Goal: Information Seeking & Learning: Learn about a topic

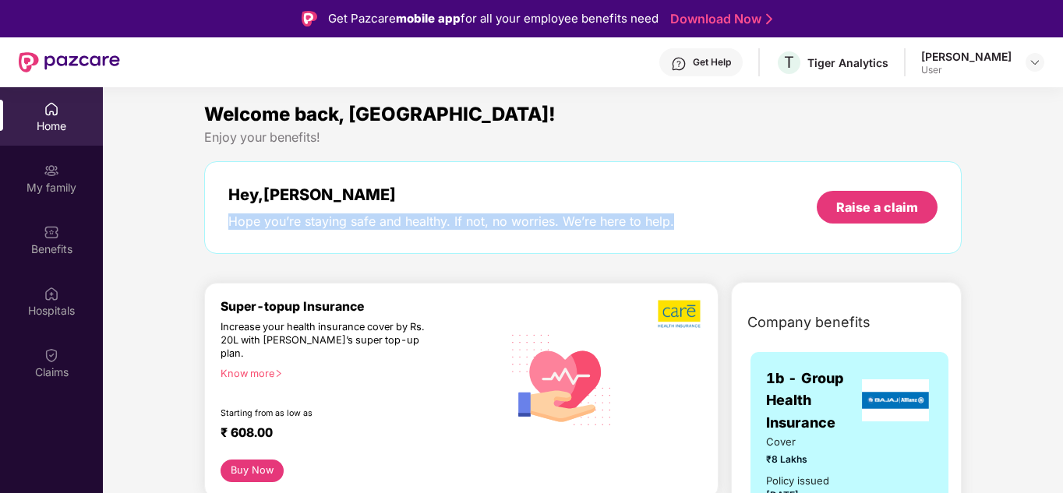
drag, startPoint x: 227, startPoint y: 225, endPoint x: 707, endPoint y: 228, distance: 480.7
click at [707, 228] on div "Hey, [PERSON_NAME] you’re staying safe and healthy. If not, no worries. We’re h…" at bounding box center [582, 207] width 757 height 93
click at [481, 227] on div "Hope you’re staying safe and healthy. If not, no worries. We’re here to help." at bounding box center [451, 221] width 446 height 16
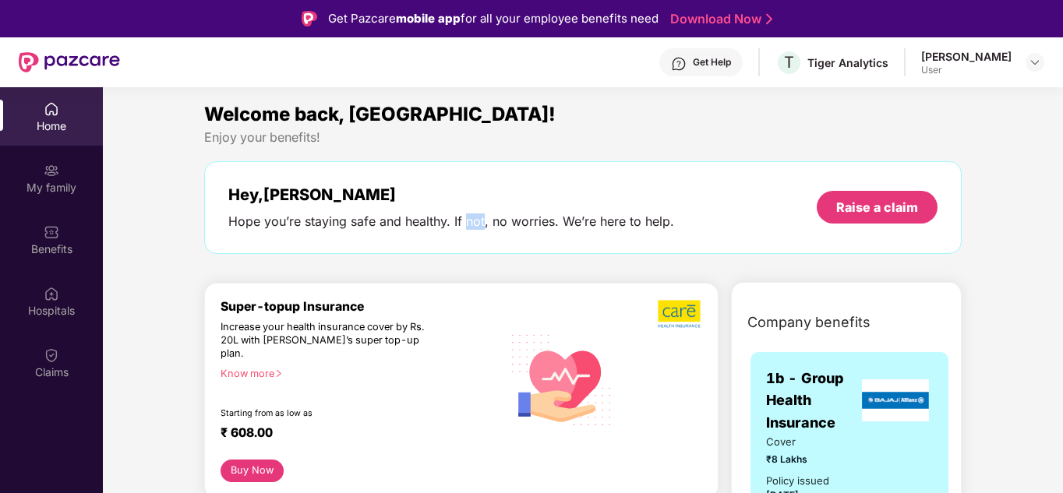
click at [481, 227] on div "Hope you’re staying safe and healthy. If not, no worries. We’re here to help." at bounding box center [451, 221] width 446 height 16
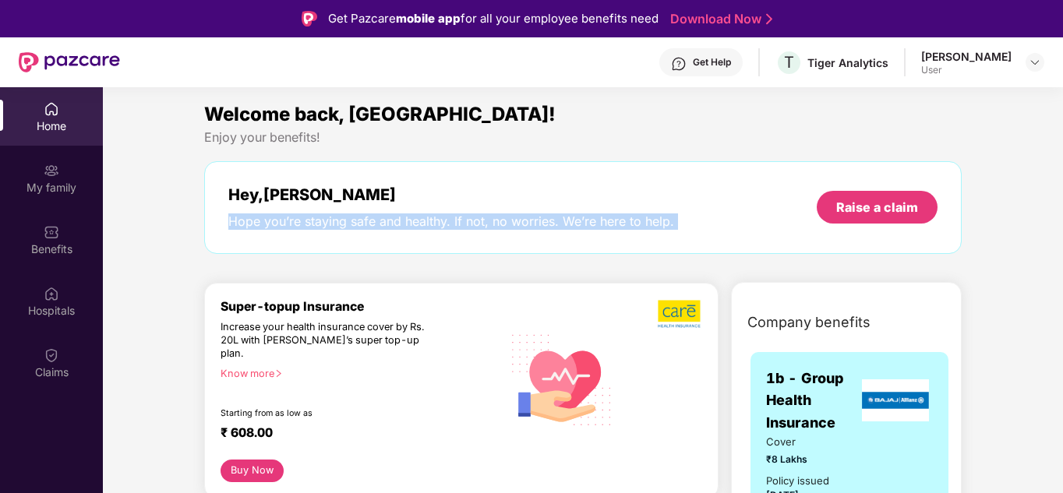
click at [481, 227] on div "Hope you’re staying safe and healthy. If not, no worries. We’re here to help." at bounding box center [451, 221] width 446 height 16
click at [351, 231] on div "Hey, [PERSON_NAME] you’re staying safe and healthy. If not, no worries. We’re h…" at bounding box center [582, 207] width 757 height 93
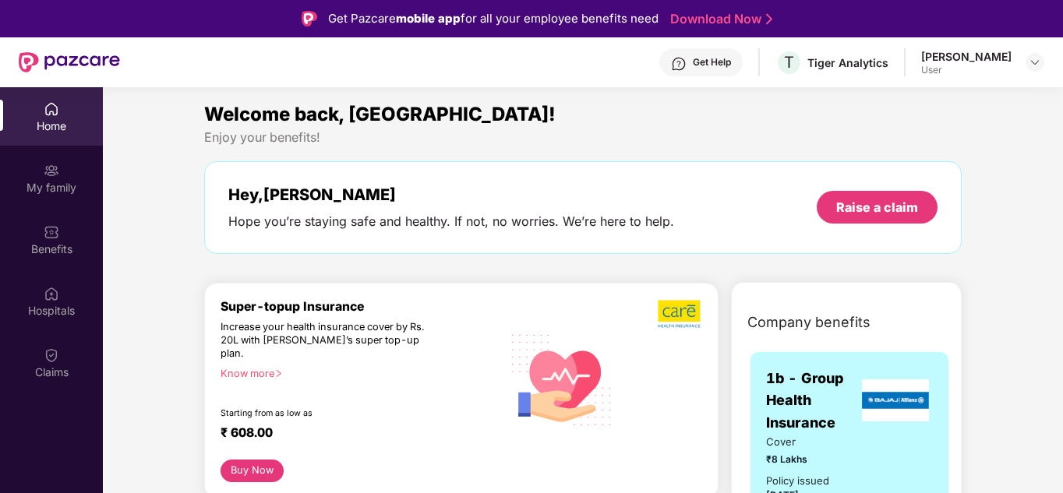
click at [326, 113] on span "Welcome back, [GEOGRAPHIC_DATA]!" at bounding box center [379, 114] width 351 height 23
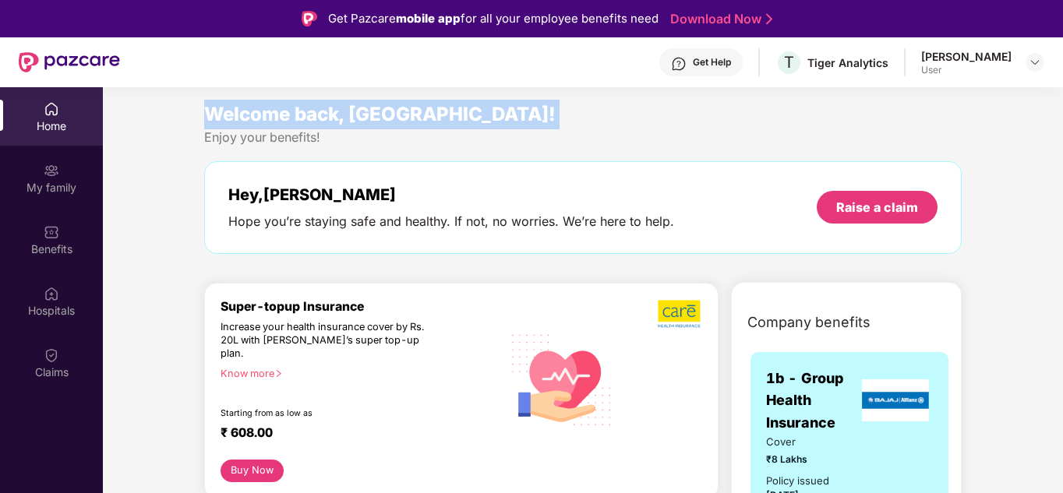
click at [326, 113] on span "Welcome back, [GEOGRAPHIC_DATA]!" at bounding box center [379, 114] width 351 height 23
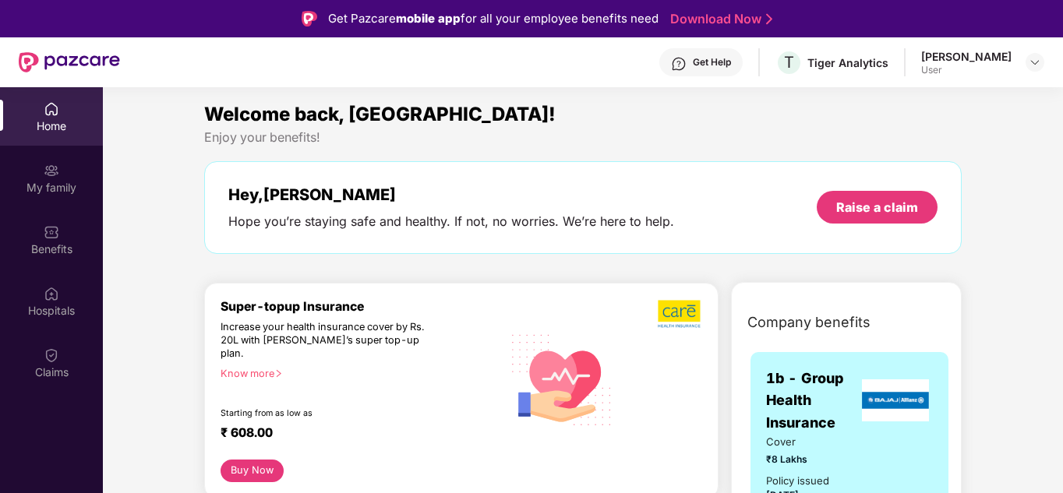
click at [450, 247] on div "Hey, [PERSON_NAME] you’re staying safe and healthy. If not, no worries. We’re h…" at bounding box center [582, 207] width 757 height 93
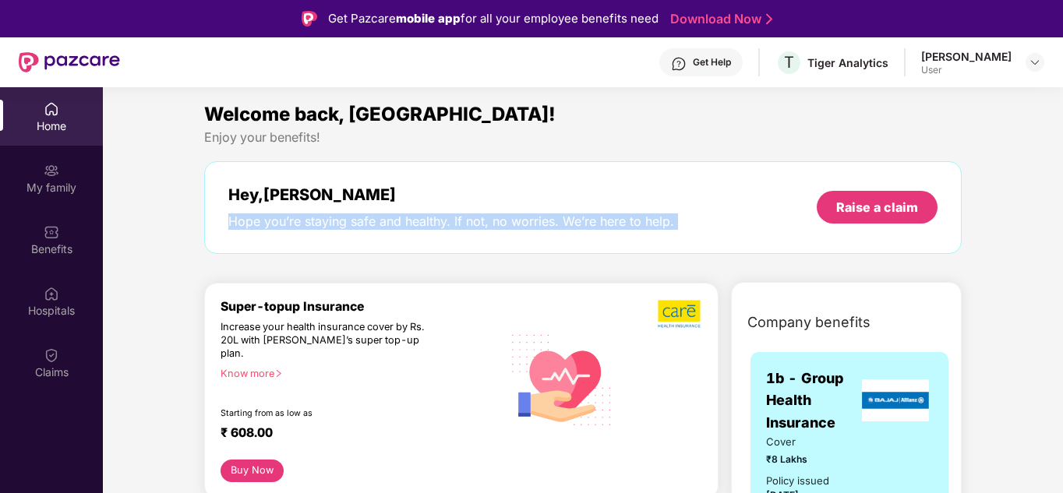
click at [450, 247] on div "Hey, [PERSON_NAME] you’re staying safe and healthy. If not, no worries. We’re h…" at bounding box center [582, 207] width 757 height 93
click at [528, 225] on div "Hope you’re staying safe and healthy. If not, no worries. We’re here to help." at bounding box center [451, 221] width 446 height 16
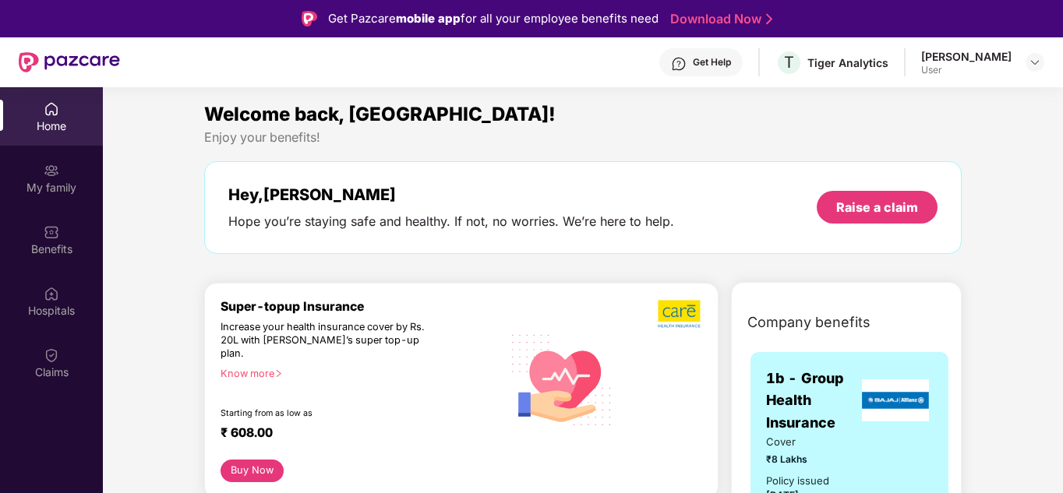
click at [693, 61] on div "Get Help" at bounding box center [712, 62] width 38 height 12
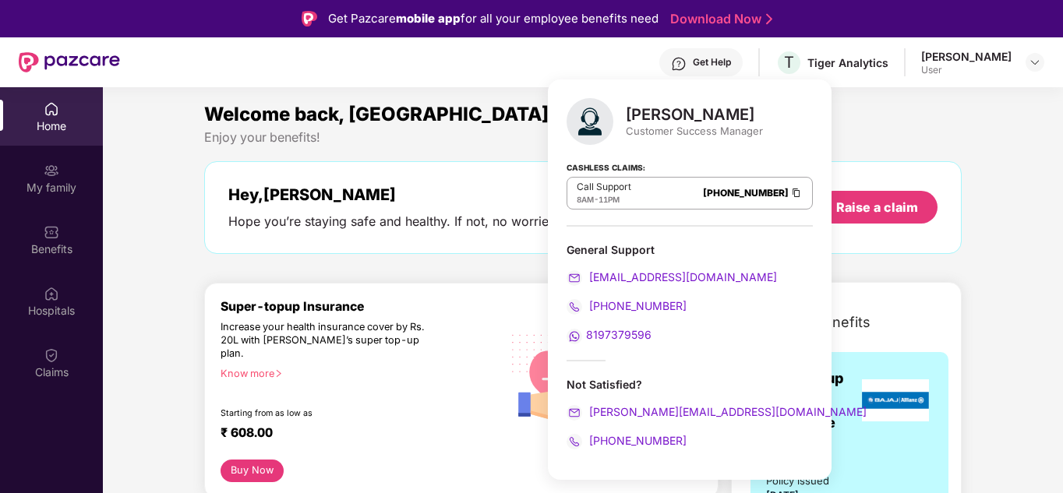
click at [334, 233] on div "Hey, [PERSON_NAME] you’re staying safe and healthy. If not, no worries. We’re h…" at bounding box center [582, 207] width 757 height 93
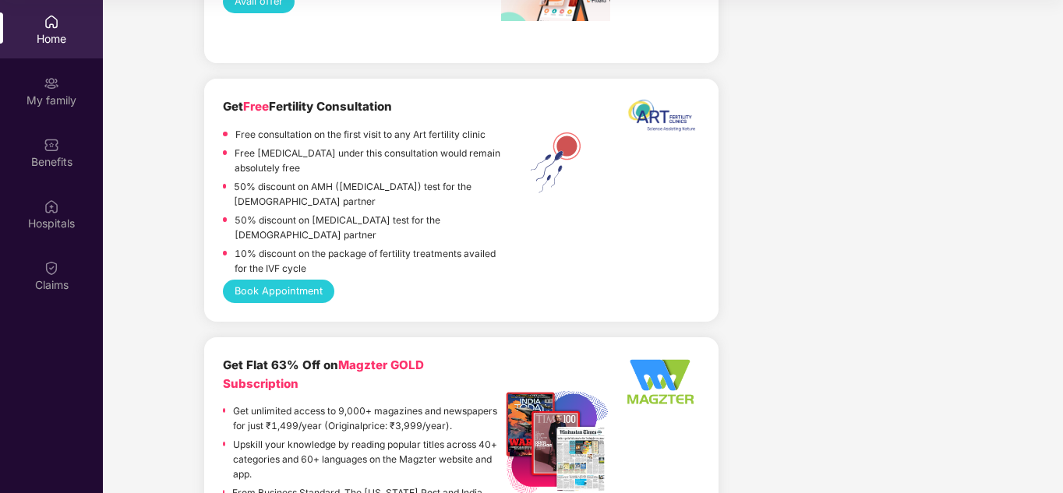
scroll to position [2400, 0]
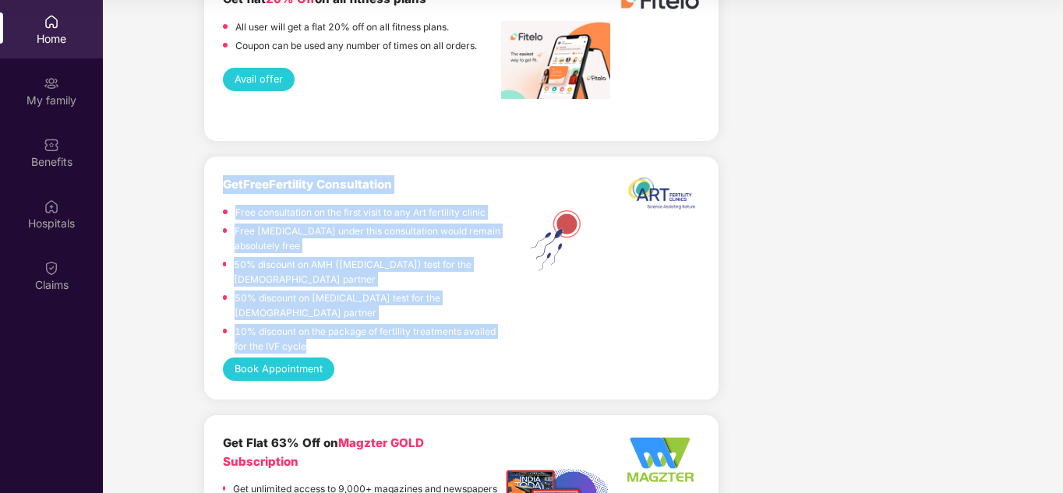
drag, startPoint x: 307, startPoint y: 317, endPoint x: 215, endPoint y: 163, distance: 179.6
click at [215, 163] on div "Get Free Fertility Consultation Free consultation on the first visit to any Art…" at bounding box center [461, 278] width 514 height 243
click at [324, 257] on p "50% discount on AMH ([MEDICAL_DATA]) test for the [DEMOGRAPHIC_DATA] partner" at bounding box center [367, 272] width 267 height 30
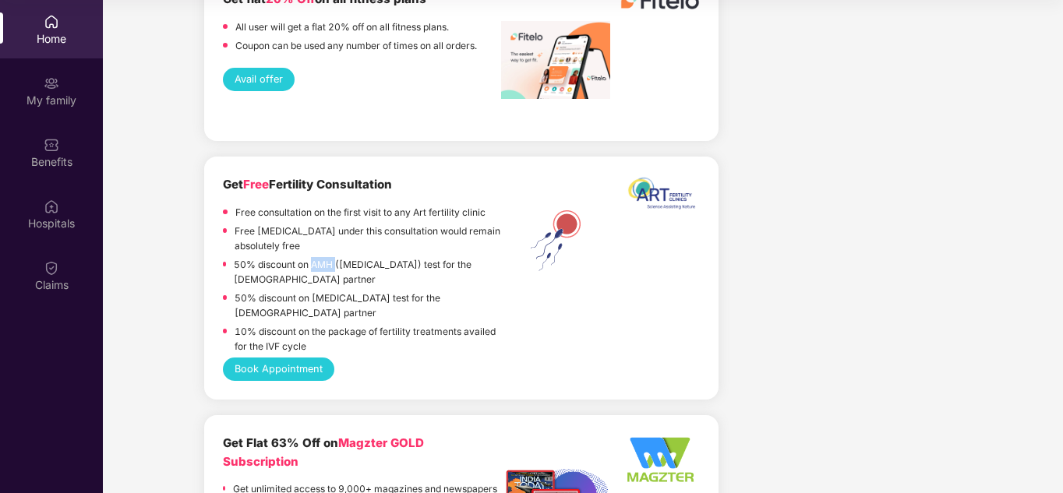
click at [324, 257] on p "50% discount on AMH ([MEDICAL_DATA]) test for the [DEMOGRAPHIC_DATA] partner" at bounding box center [367, 272] width 267 height 30
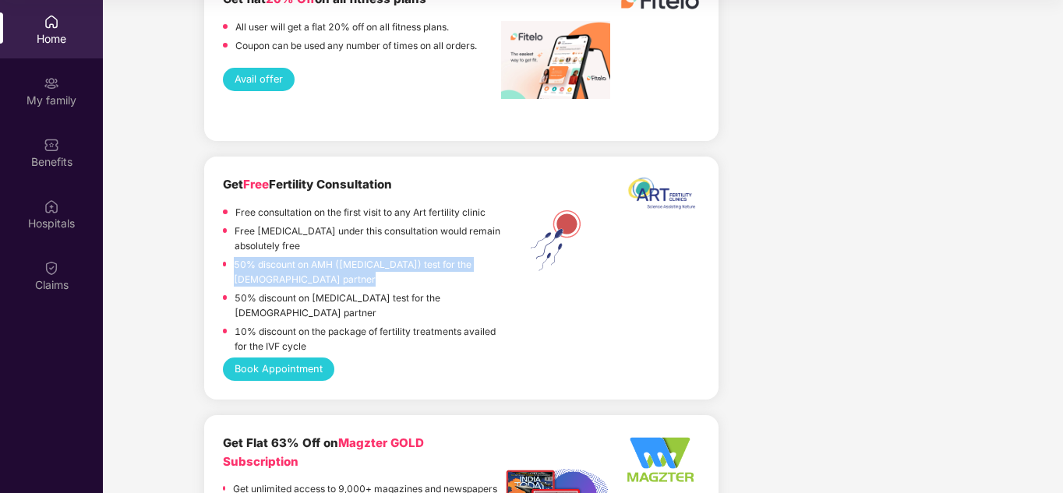
click at [324, 257] on p "50% discount on AMH ([MEDICAL_DATA]) test for the [DEMOGRAPHIC_DATA] partner" at bounding box center [367, 272] width 267 height 30
click at [353, 257] on p "50% discount on AMH ([MEDICAL_DATA]) test for the [DEMOGRAPHIC_DATA] partner" at bounding box center [367, 272] width 267 height 30
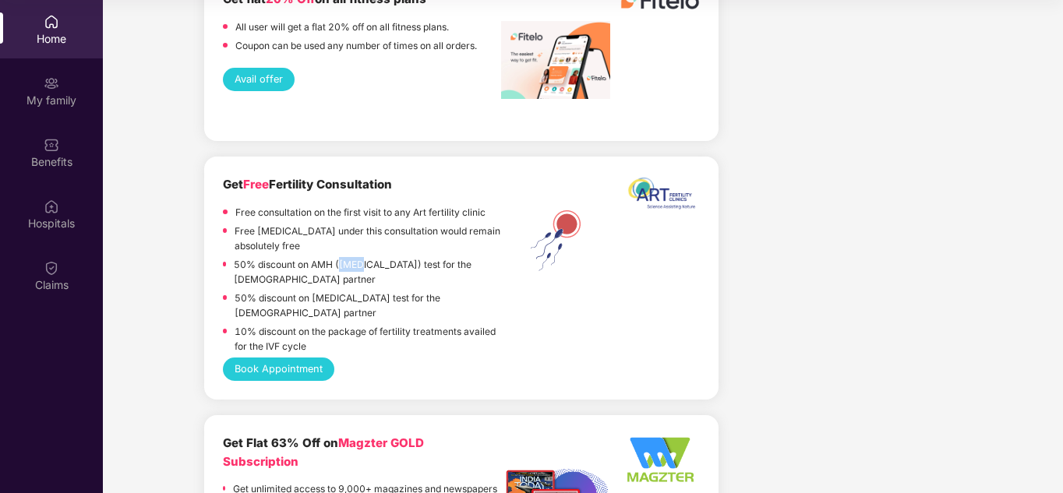
click at [353, 257] on p "50% discount on AMH ([MEDICAL_DATA]) test for the [DEMOGRAPHIC_DATA] partner" at bounding box center [367, 272] width 267 height 30
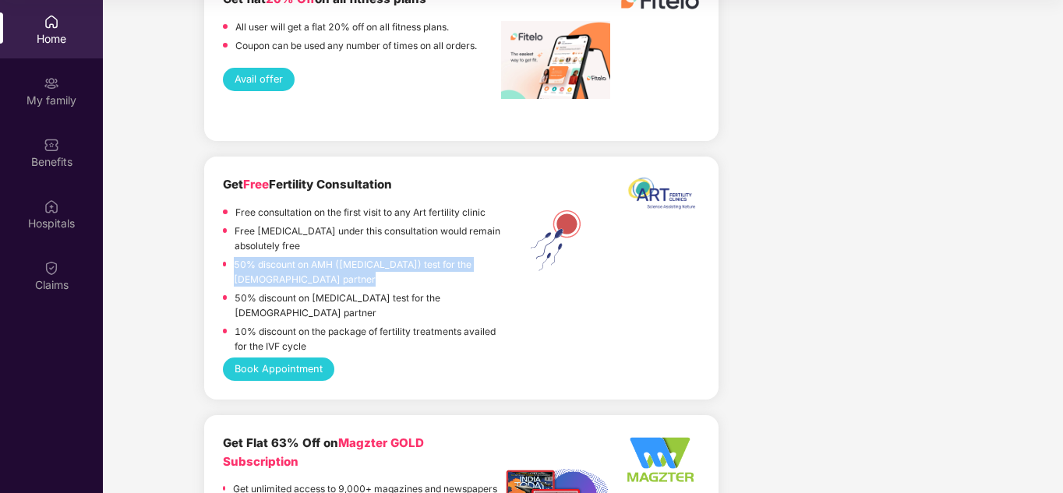
click at [353, 257] on p "50% discount on AMH ([MEDICAL_DATA]) test for the [DEMOGRAPHIC_DATA] partner" at bounding box center [367, 272] width 267 height 30
click at [365, 257] on p "50% discount on AMH ([MEDICAL_DATA]) test for the [DEMOGRAPHIC_DATA] partner" at bounding box center [367, 272] width 267 height 30
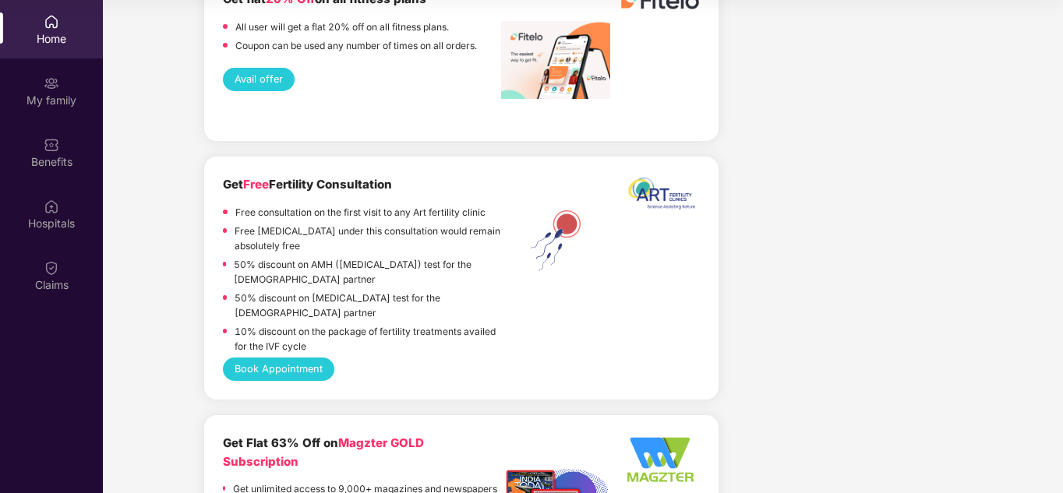
click at [358, 257] on p "50% discount on AMH ([MEDICAL_DATA]) test for the [DEMOGRAPHIC_DATA] partner" at bounding box center [367, 272] width 267 height 30
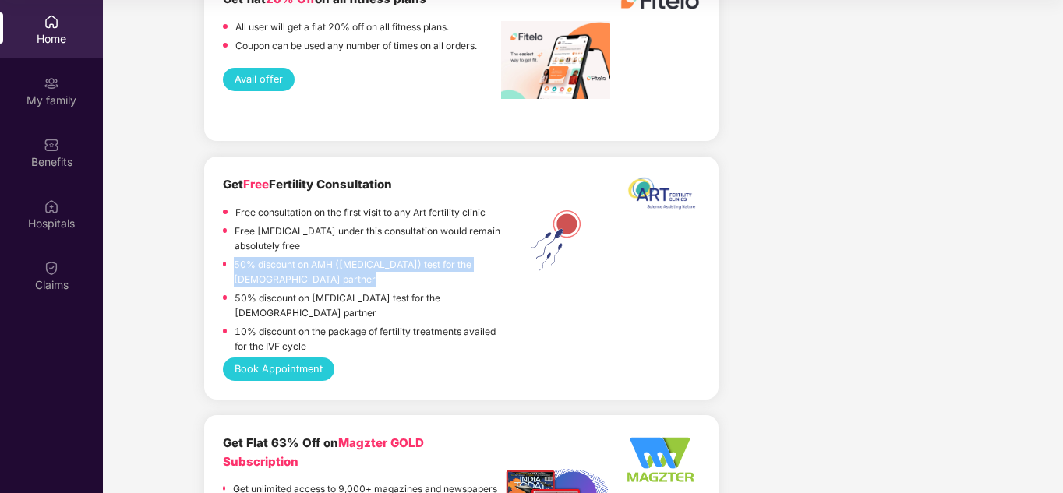
click at [358, 257] on p "50% discount on AMH ([MEDICAL_DATA]) test for the [DEMOGRAPHIC_DATA] partner" at bounding box center [367, 272] width 267 height 30
click at [365, 257] on p "50% discount on AMH ([MEDICAL_DATA]) test for the [DEMOGRAPHIC_DATA] partner" at bounding box center [367, 272] width 267 height 30
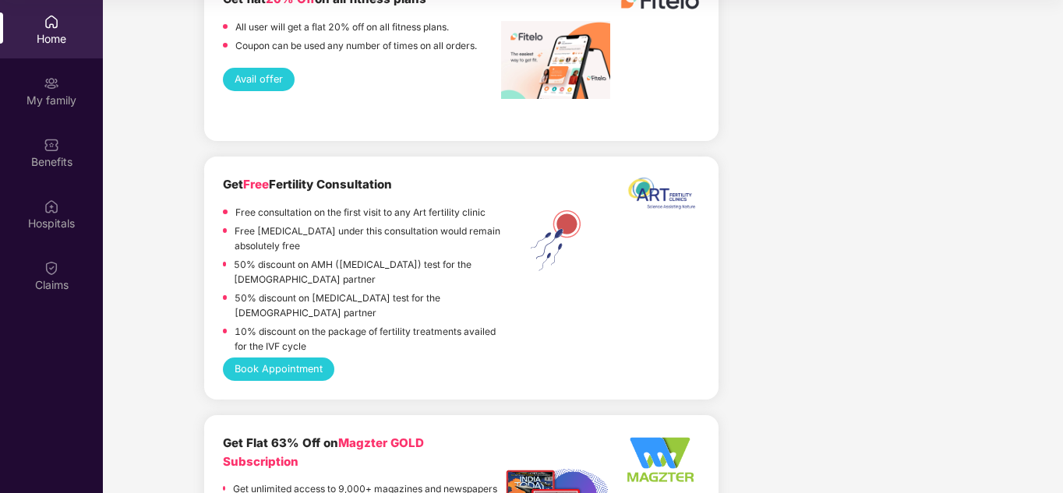
click at [358, 257] on p "50% discount on AMH ([MEDICAL_DATA]) test for the [DEMOGRAPHIC_DATA] partner" at bounding box center [367, 272] width 267 height 30
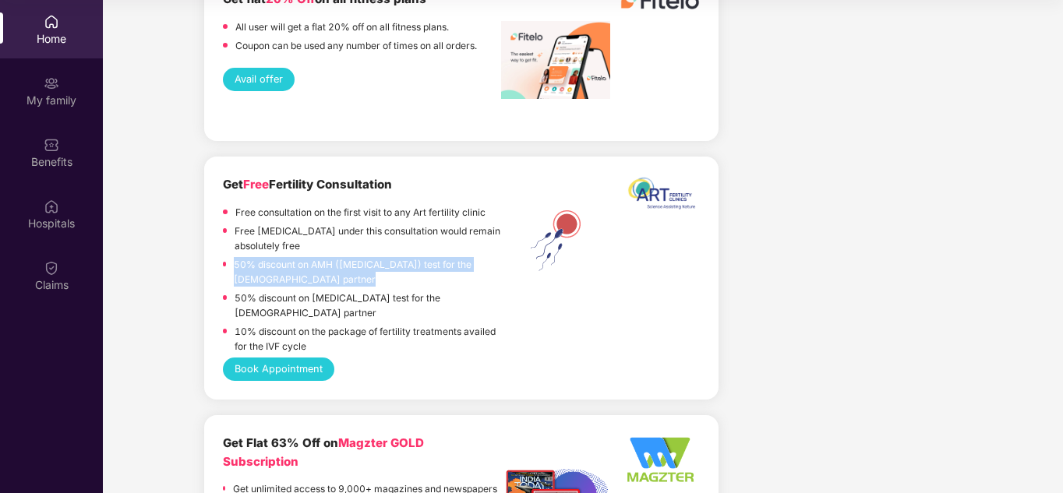
click at [358, 257] on p "50% discount on AMH ([MEDICAL_DATA]) test for the [DEMOGRAPHIC_DATA] partner" at bounding box center [367, 272] width 267 height 30
click at [347, 257] on p "50% discount on AMH ([MEDICAL_DATA]) test for the [DEMOGRAPHIC_DATA] partner" at bounding box center [367, 272] width 267 height 30
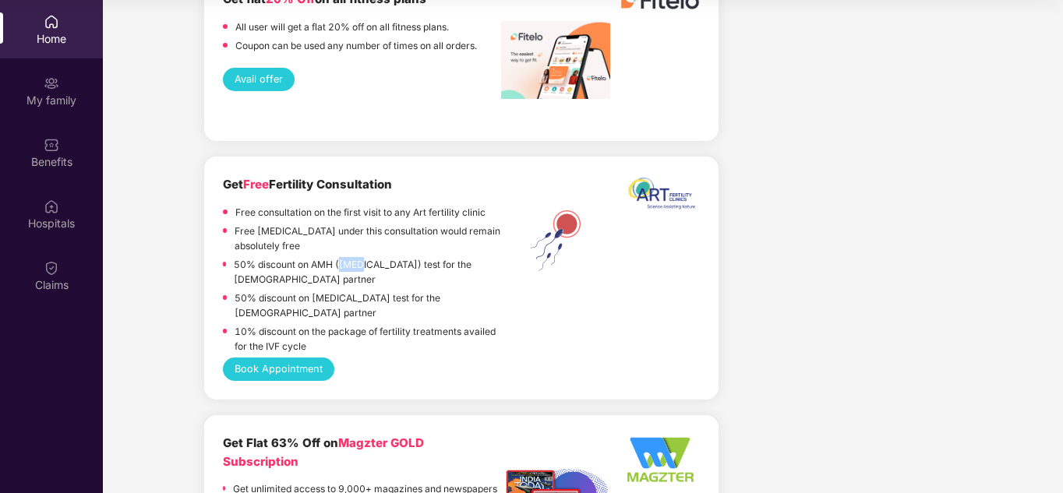
click at [347, 257] on p "50% discount on AMH ([MEDICAL_DATA]) test for the [DEMOGRAPHIC_DATA] partner" at bounding box center [367, 272] width 267 height 30
click at [354, 257] on p "50% discount on AMH ([MEDICAL_DATA]) test for the [DEMOGRAPHIC_DATA] partner" at bounding box center [367, 272] width 267 height 30
click at [358, 257] on p "50% discount on AMH ([MEDICAL_DATA]) test for the [DEMOGRAPHIC_DATA] partner" at bounding box center [367, 272] width 267 height 30
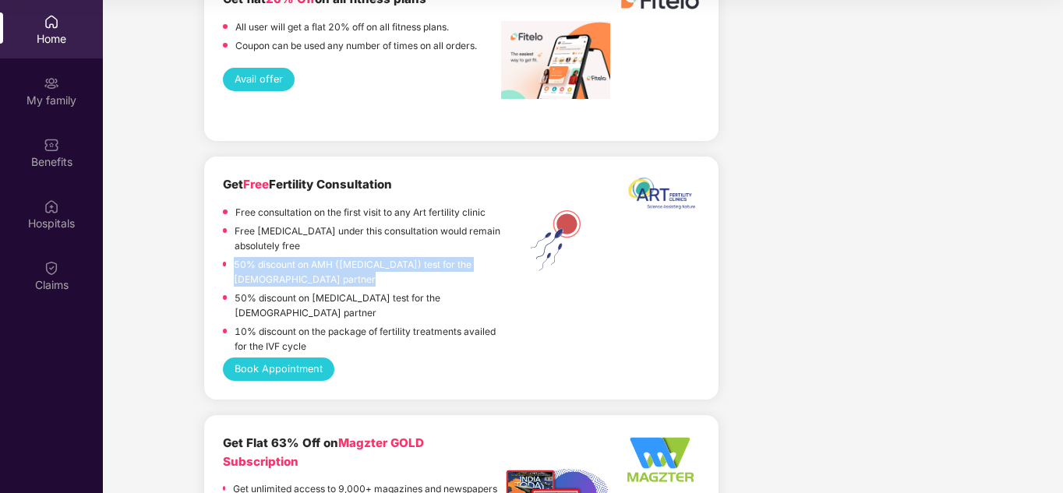
click at [358, 257] on p "50% discount on AMH ([MEDICAL_DATA]) test for the [DEMOGRAPHIC_DATA] partner" at bounding box center [367, 272] width 267 height 30
click at [367, 257] on p "50% discount on AMH ([MEDICAL_DATA]) test for the [DEMOGRAPHIC_DATA] partner" at bounding box center [367, 272] width 267 height 30
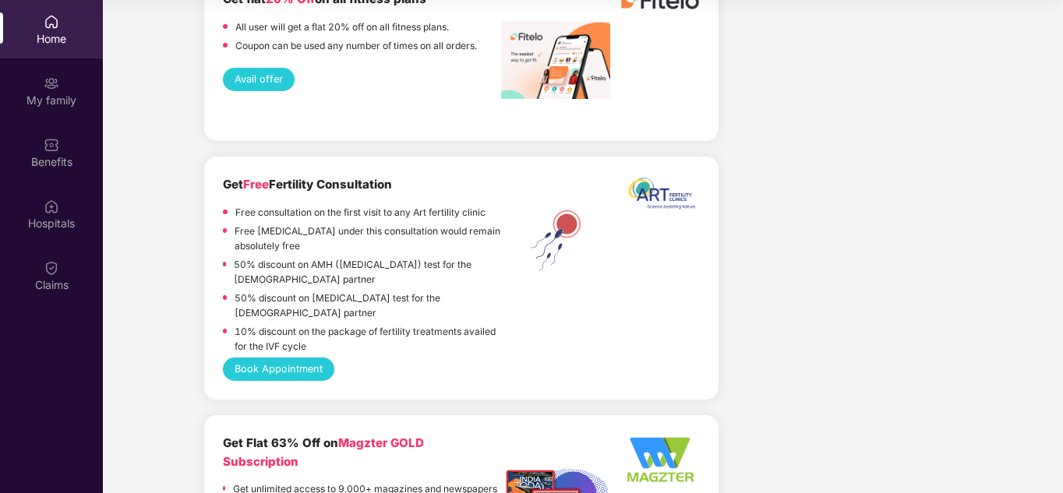
click at [356, 257] on p "50% discount on AMH ([MEDICAL_DATA]) test for the [DEMOGRAPHIC_DATA] partner" at bounding box center [367, 272] width 267 height 30
click at [359, 257] on p "50% discount on AMH ([MEDICAL_DATA]) test for the [DEMOGRAPHIC_DATA] partner" at bounding box center [367, 272] width 267 height 30
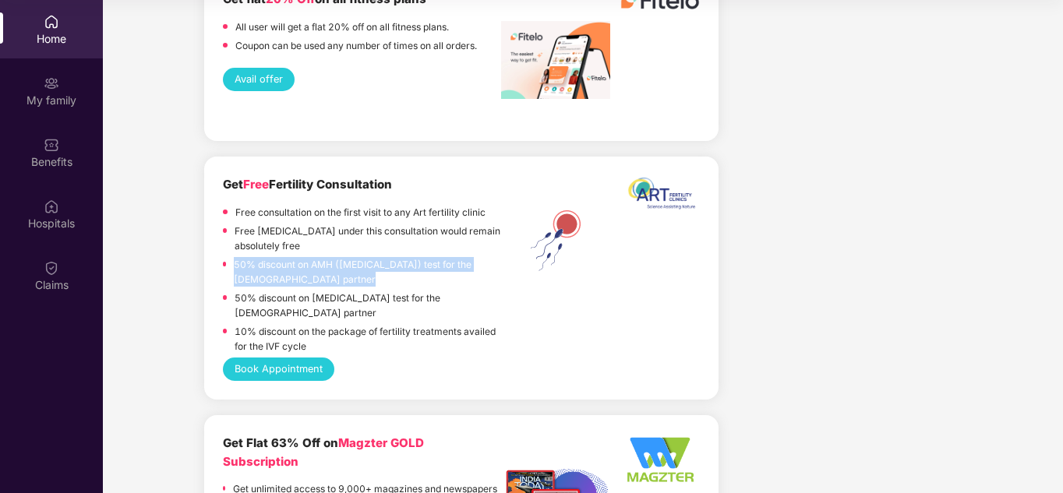
click at [359, 257] on p "50% discount on AMH ([MEDICAL_DATA]) test for the [DEMOGRAPHIC_DATA] partner" at bounding box center [367, 272] width 267 height 30
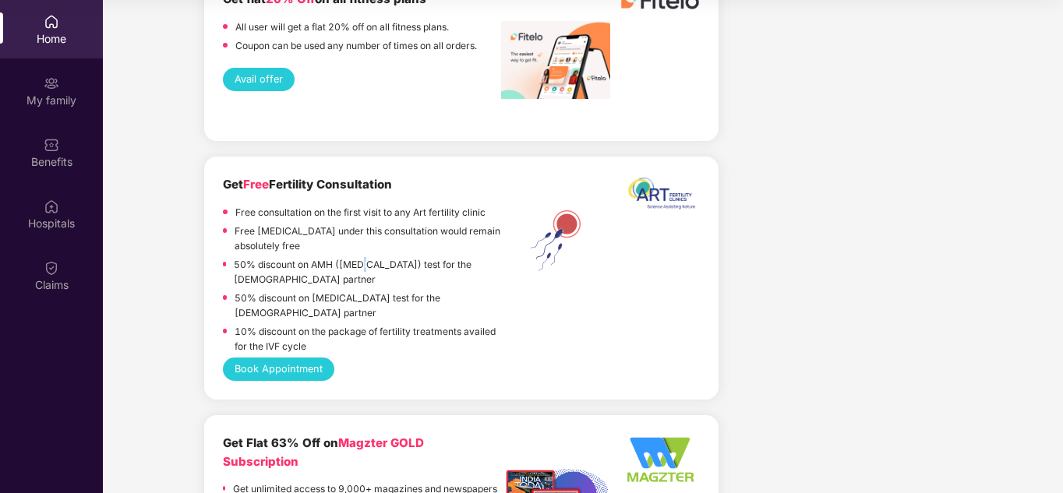
click at [359, 257] on p "50% discount on AMH ([MEDICAL_DATA]) test for the [DEMOGRAPHIC_DATA] partner" at bounding box center [367, 272] width 267 height 30
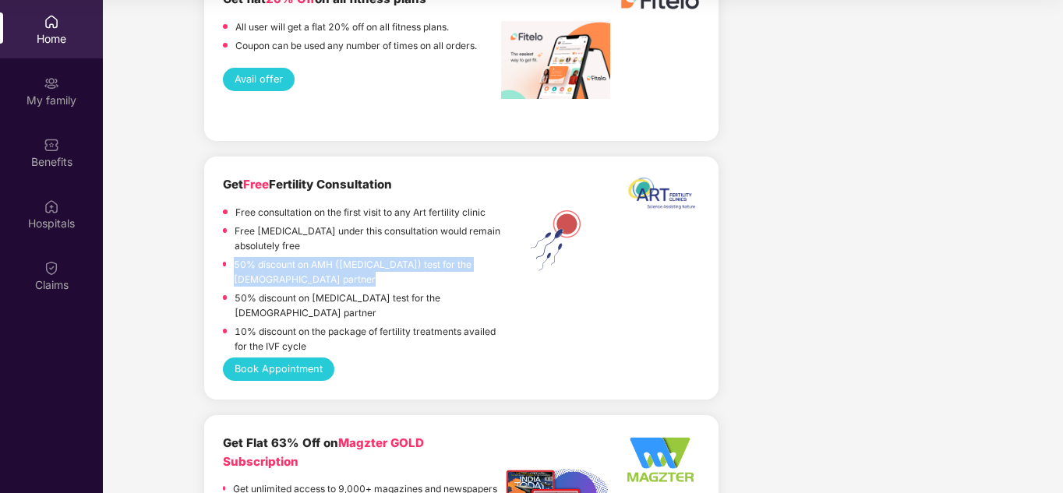
click at [359, 257] on p "50% discount on AMH ([MEDICAL_DATA]) test for the [DEMOGRAPHIC_DATA] partner" at bounding box center [367, 272] width 267 height 30
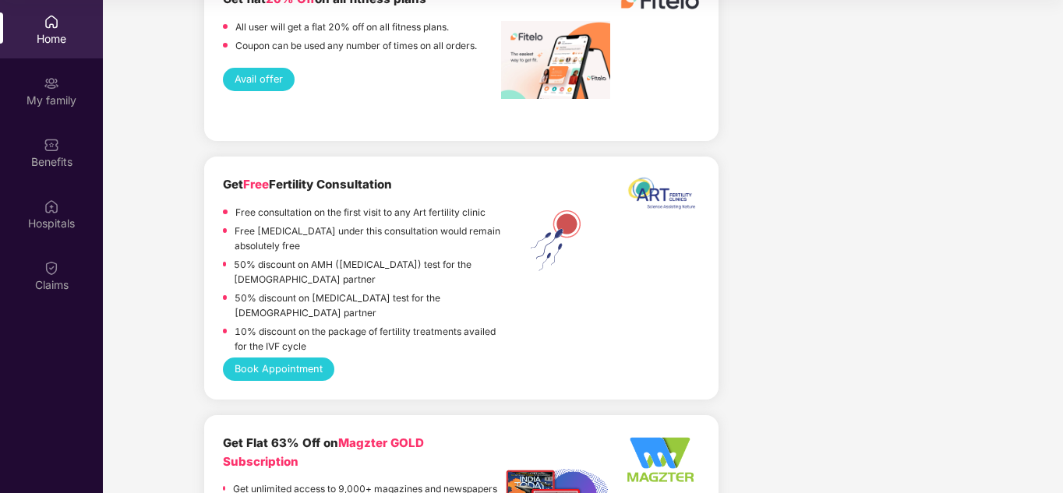
click at [354, 291] on p "50% discount on [MEDICAL_DATA] test for the [DEMOGRAPHIC_DATA] partner" at bounding box center [368, 306] width 266 height 30
click at [361, 257] on p "50% discount on AMH ([MEDICAL_DATA]) test for the [DEMOGRAPHIC_DATA] partner" at bounding box center [367, 272] width 267 height 30
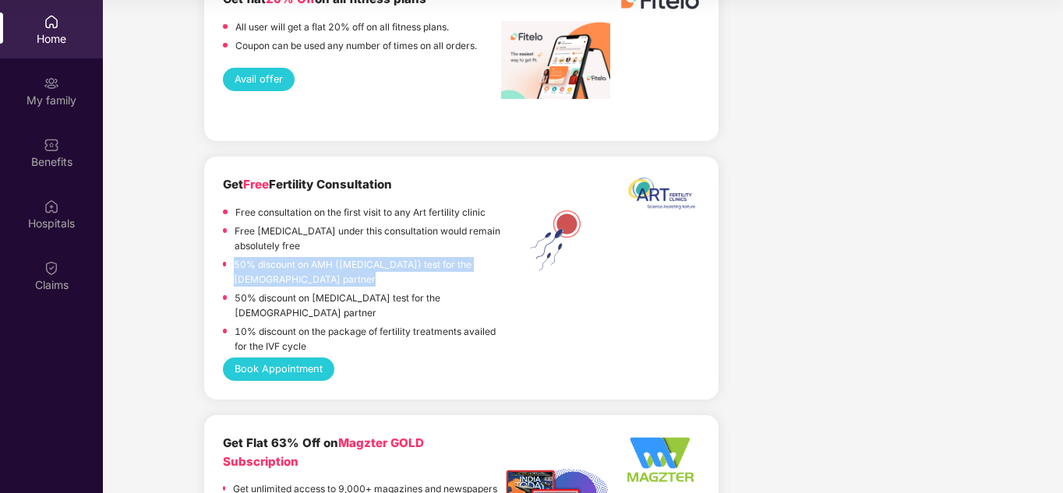
click at [360, 257] on p "50% discount on AMH ([MEDICAL_DATA]) test for the [DEMOGRAPHIC_DATA] partner" at bounding box center [367, 272] width 267 height 30
click at [354, 291] on p "50% discount on [MEDICAL_DATA] test for the [DEMOGRAPHIC_DATA] partner" at bounding box center [368, 306] width 266 height 30
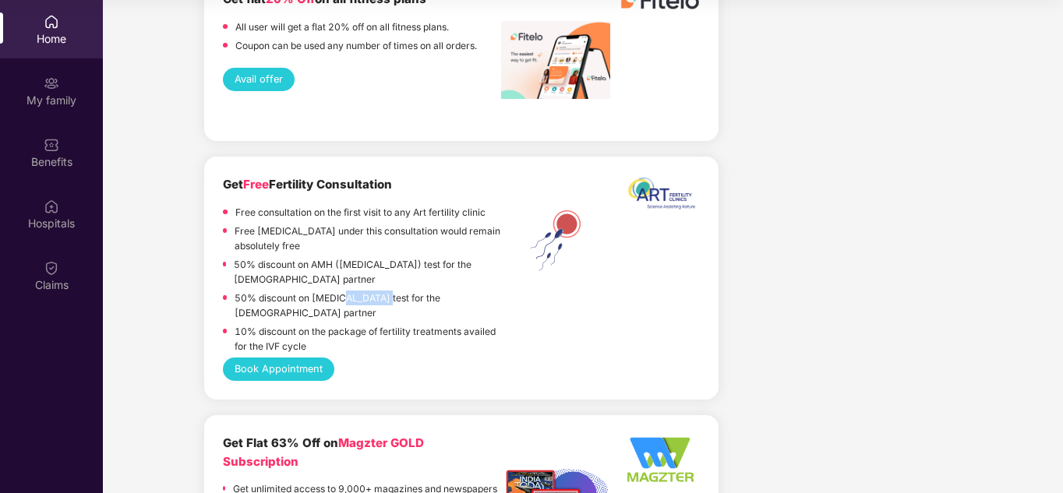
click at [354, 291] on p "50% discount on [MEDICAL_DATA] test for the [DEMOGRAPHIC_DATA] partner" at bounding box center [368, 306] width 266 height 30
click at [358, 257] on p "50% discount on AMH ([MEDICAL_DATA]) test for the [DEMOGRAPHIC_DATA] partner" at bounding box center [367, 272] width 267 height 30
click at [363, 291] on p "50% discount on [MEDICAL_DATA] test for the [DEMOGRAPHIC_DATA] partner" at bounding box center [368, 306] width 266 height 30
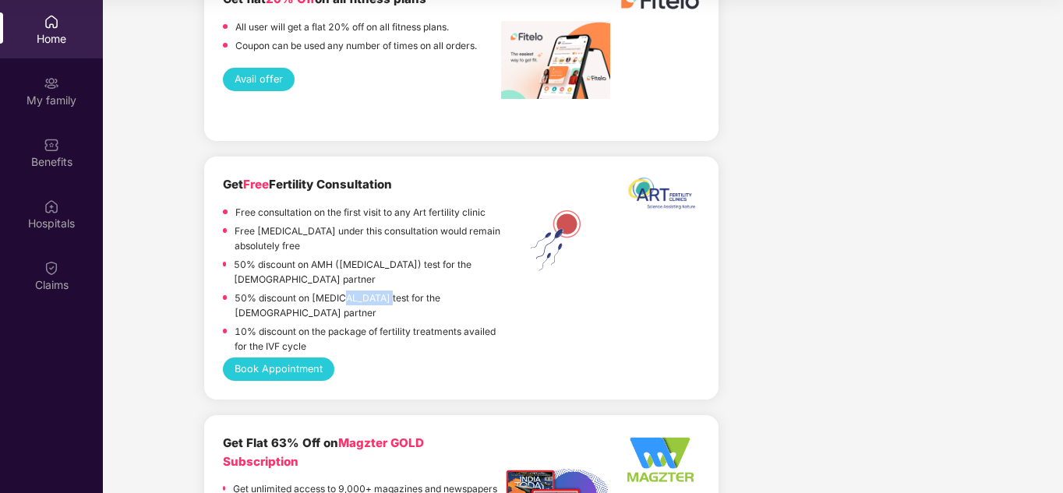
click at [363, 291] on p "50% discount on [MEDICAL_DATA] test for the [DEMOGRAPHIC_DATA] partner" at bounding box center [368, 306] width 266 height 30
click at [358, 257] on p "50% discount on AMH ([MEDICAL_DATA]) test for the [DEMOGRAPHIC_DATA] partner" at bounding box center [367, 272] width 267 height 30
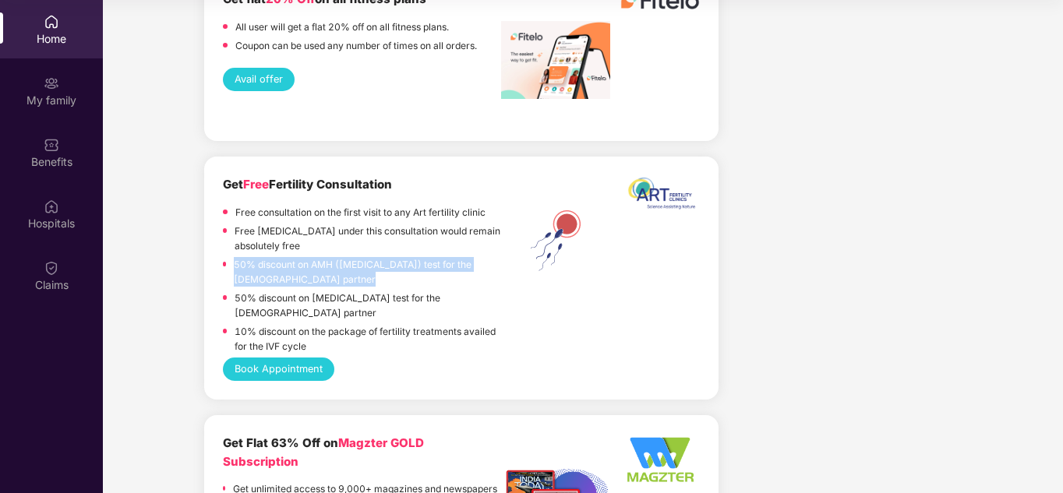
click at [358, 257] on p "50% discount on AMH ([MEDICAL_DATA]) test for the [DEMOGRAPHIC_DATA] partner" at bounding box center [367, 272] width 267 height 30
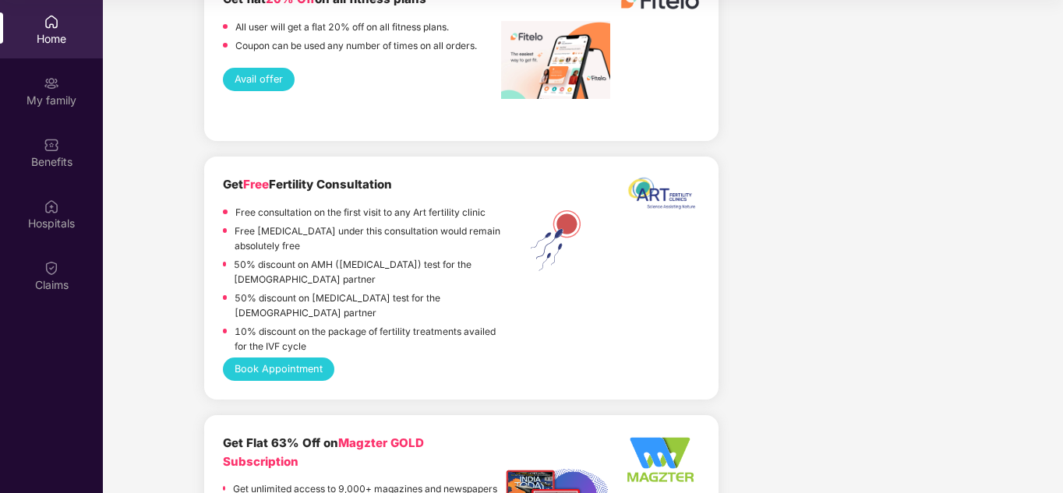
click at [363, 291] on p "50% discount on [MEDICAL_DATA] test for the [DEMOGRAPHIC_DATA] partner" at bounding box center [368, 306] width 266 height 30
click at [358, 257] on p "50% discount on AMH ([MEDICAL_DATA]) test for the [DEMOGRAPHIC_DATA] partner" at bounding box center [367, 272] width 267 height 30
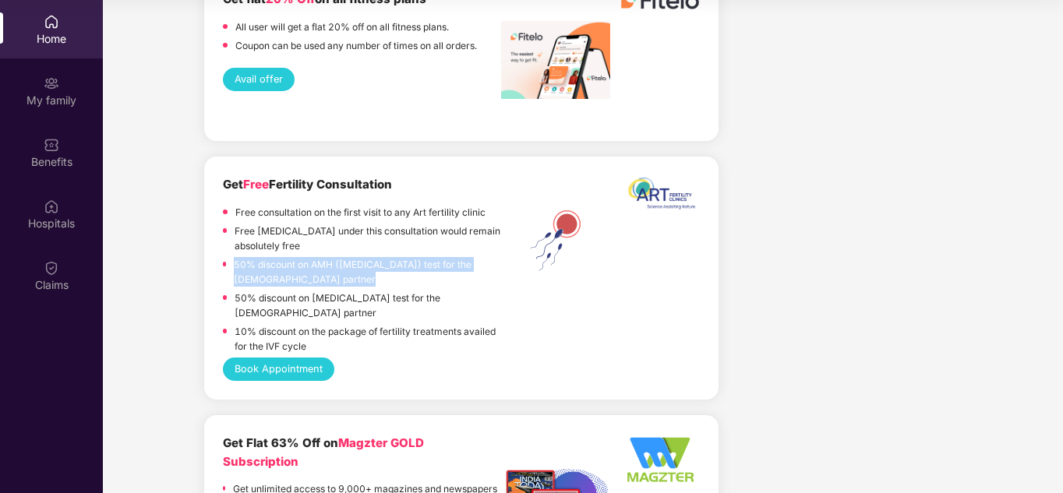
click at [358, 257] on p "50% discount on AMH ([MEDICAL_DATA]) test for the [DEMOGRAPHIC_DATA] partner" at bounding box center [367, 272] width 267 height 30
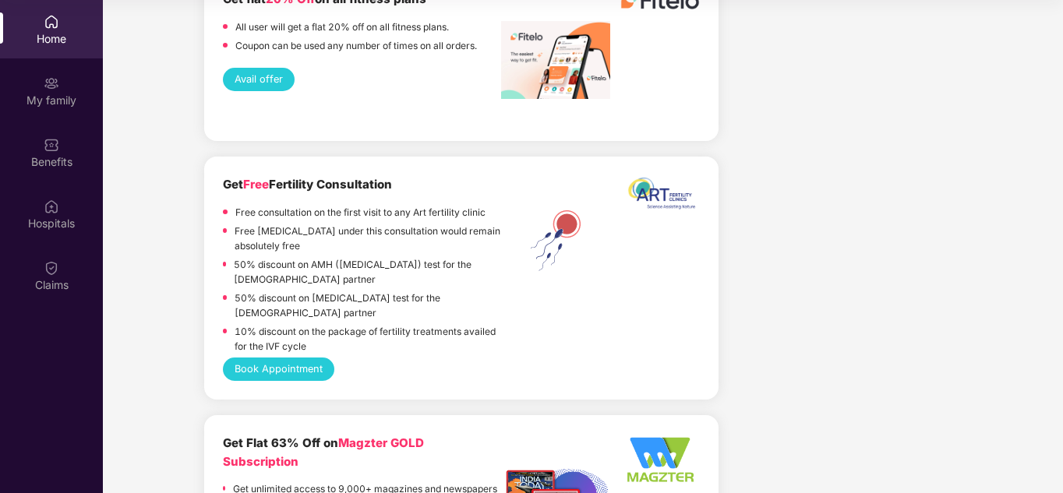
click at [365, 291] on p "50% discount on [MEDICAL_DATA] test for the [DEMOGRAPHIC_DATA] partner" at bounding box center [368, 306] width 266 height 30
click at [358, 257] on p "50% discount on AMH ([MEDICAL_DATA]) test for the [DEMOGRAPHIC_DATA] partner" at bounding box center [367, 272] width 267 height 30
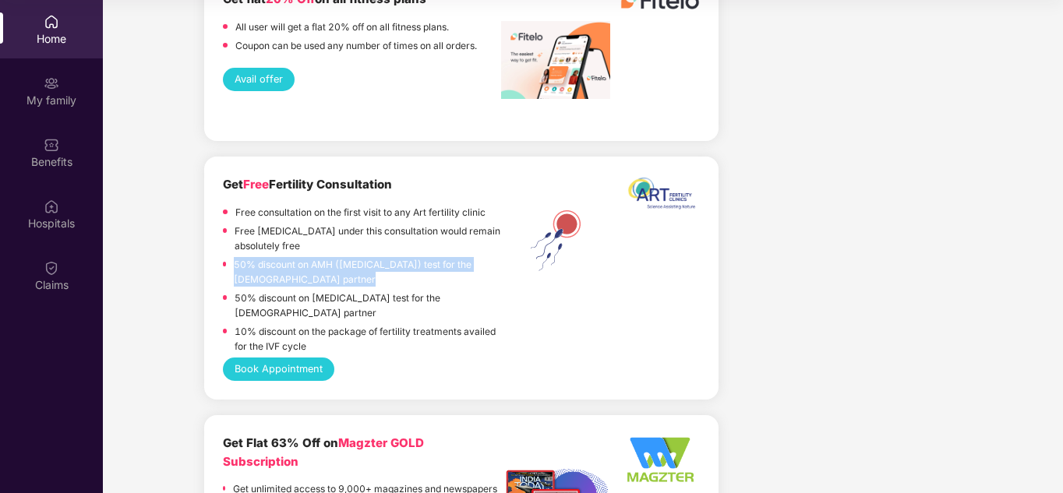
click at [358, 257] on p "50% discount on AMH ([MEDICAL_DATA]) test for the [DEMOGRAPHIC_DATA] partner" at bounding box center [367, 272] width 267 height 30
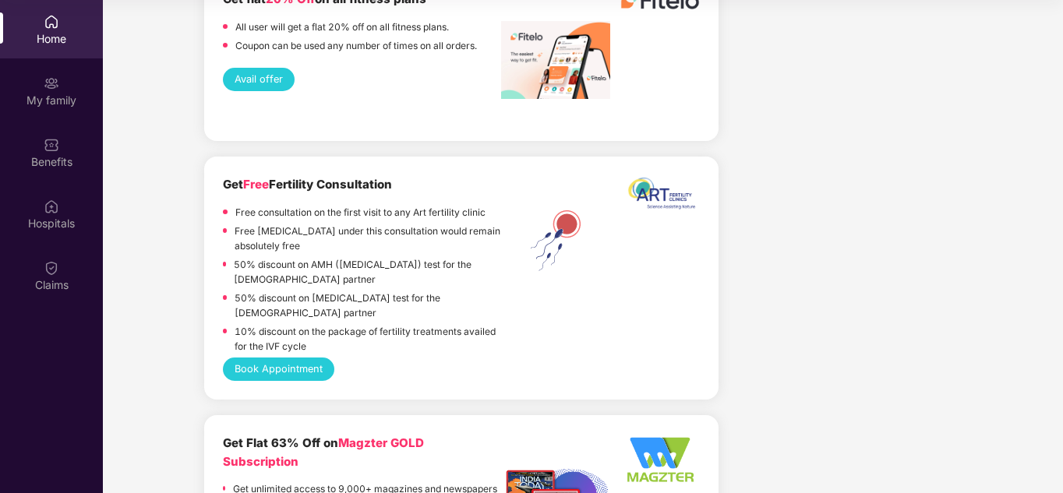
click at [362, 291] on p "50% discount on [MEDICAL_DATA] test for the [DEMOGRAPHIC_DATA] partner" at bounding box center [368, 306] width 266 height 30
click at [358, 291] on p "50% discount on [MEDICAL_DATA] test for the [DEMOGRAPHIC_DATA] partner" at bounding box center [368, 306] width 266 height 30
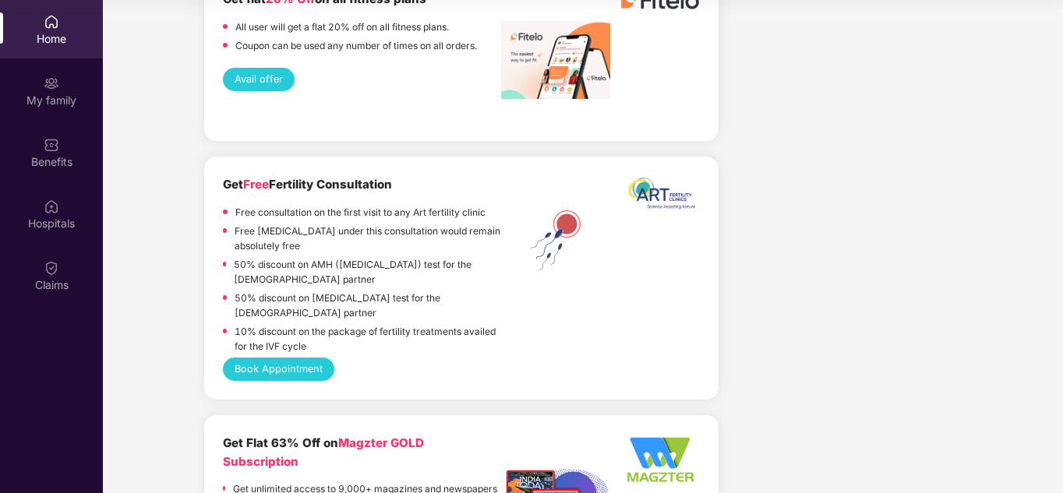
click at [346, 324] on p "10% discount on the package of fertility treatments availed for the IVF cycle" at bounding box center [368, 339] width 266 height 30
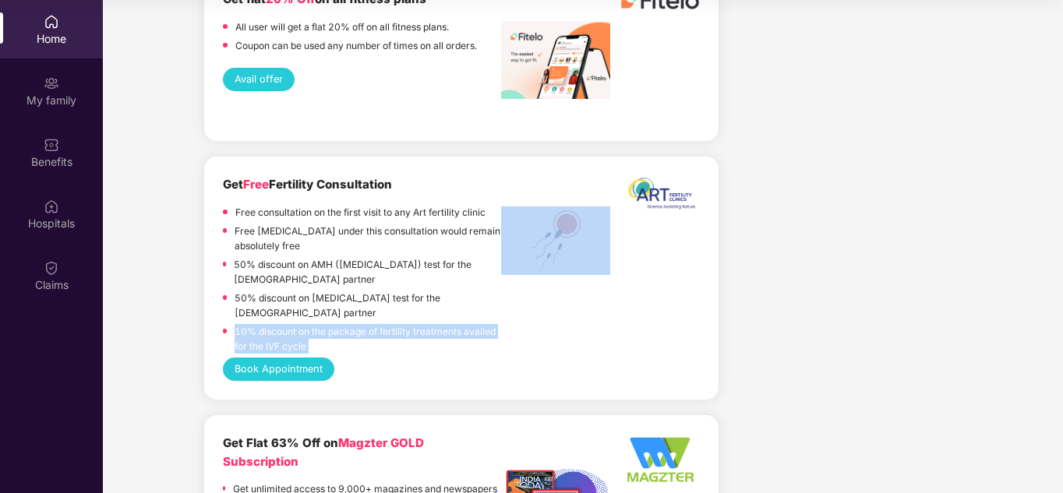
click at [346, 324] on p "10% discount on the package of fertility treatments availed for the IVF cycle" at bounding box center [368, 339] width 266 height 30
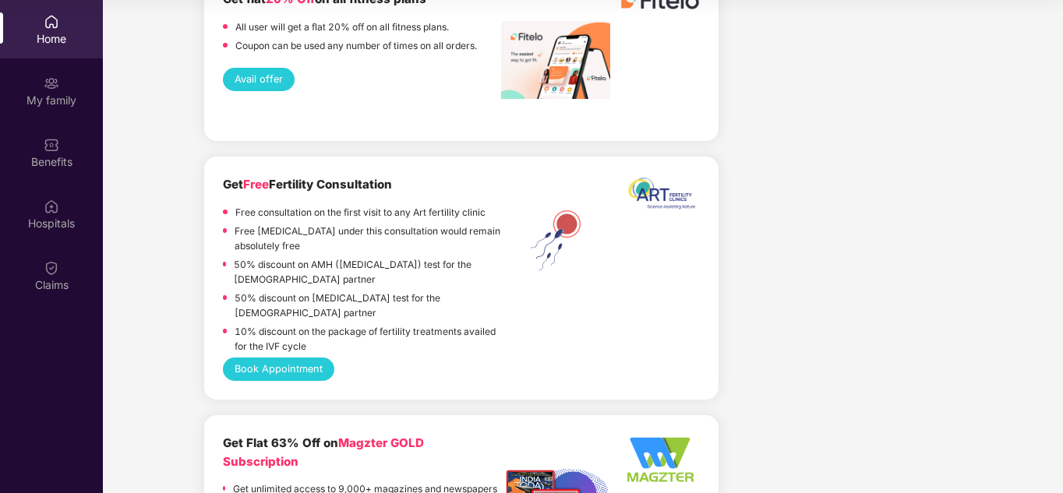
click at [359, 291] on p "50% discount on [MEDICAL_DATA] test for the [DEMOGRAPHIC_DATA] partner" at bounding box center [368, 306] width 266 height 30
click at [359, 257] on p "50% discount on AMH ([MEDICAL_DATA]) test for the [DEMOGRAPHIC_DATA] partner" at bounding box center [367, 272] width 267 height 30
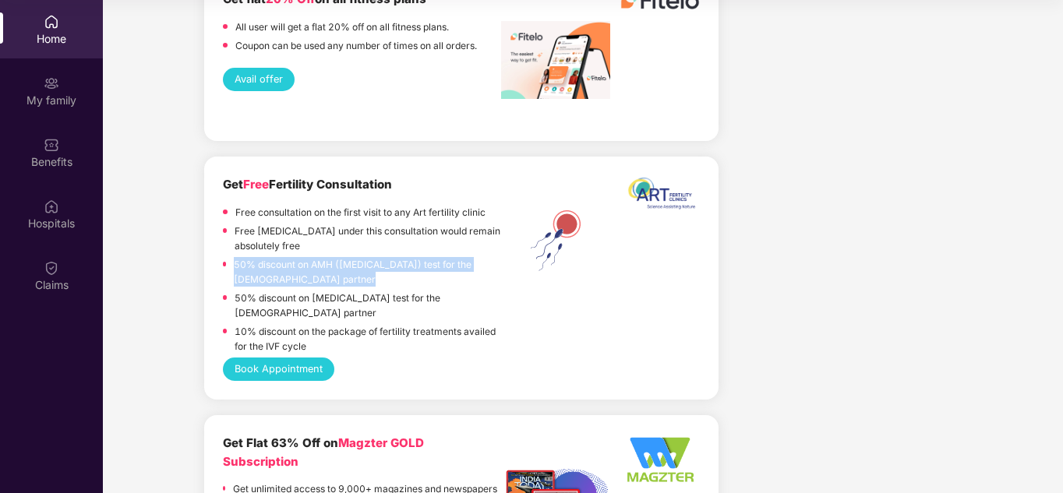
click at [359, 257] on p "50% discount on AMH ([MEDICAL_DATA]) test for the [DEMOGRAPHIC_DATA] partner" at bounding box center [367, 272] width 267 height 30
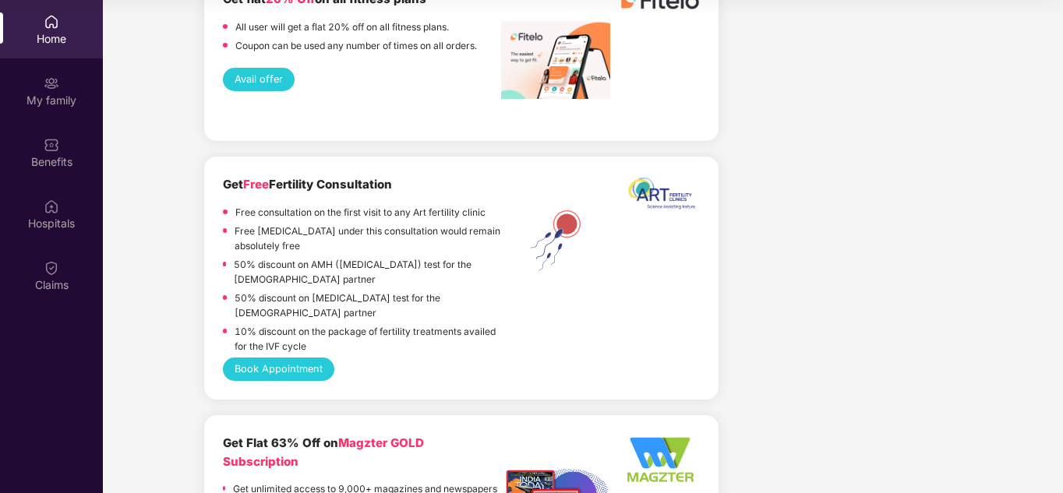
click at [362, 291] on p "50% discount on [MEDICAL_DATA] test for the [DEMOGRAPHIC_DATA] partner" at bounding box center [368, 306] width 266 height 30
click at [359, 257] on p "50% discount on AMH ([MEDICAL_DATA]) test for the [DEMOGRAPHIC_DATA] partner" at bounding box center [367, 272] width 267 height 30
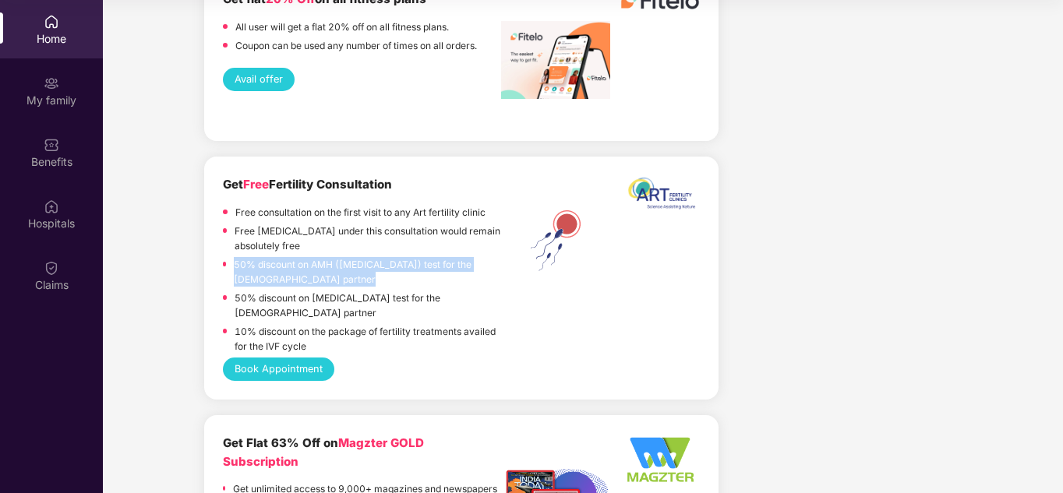
click at [359, 257] on p "50% discount on AMH ([MEDICAL_DATA]) test for the [DEMOGRAPHIC_DATA] partner" at bounding box center [367, 272] width 267 height 30
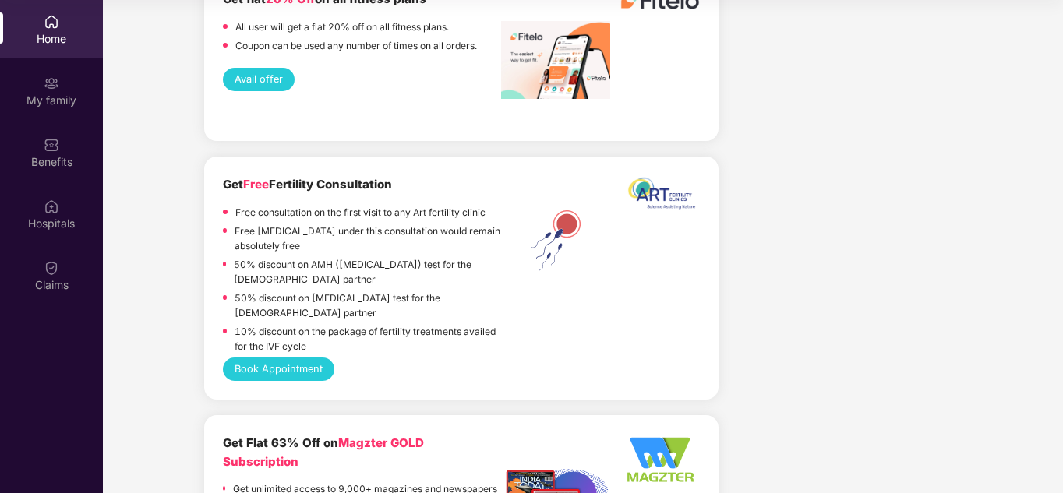
click at [359, 291] on p "50% discount on [MEDICAL_DATA] test for the [DEMOGRAPHIC_DATA] partner" at bounding box center [368, 306] width 266 height 30
click at [356, 257] on p "50% discount on AMH ([MEDICAL_DATA]) test for the [DEMOGRAPHIC_DATA] partner" at bounding box center [367, 272] width 267 height 30
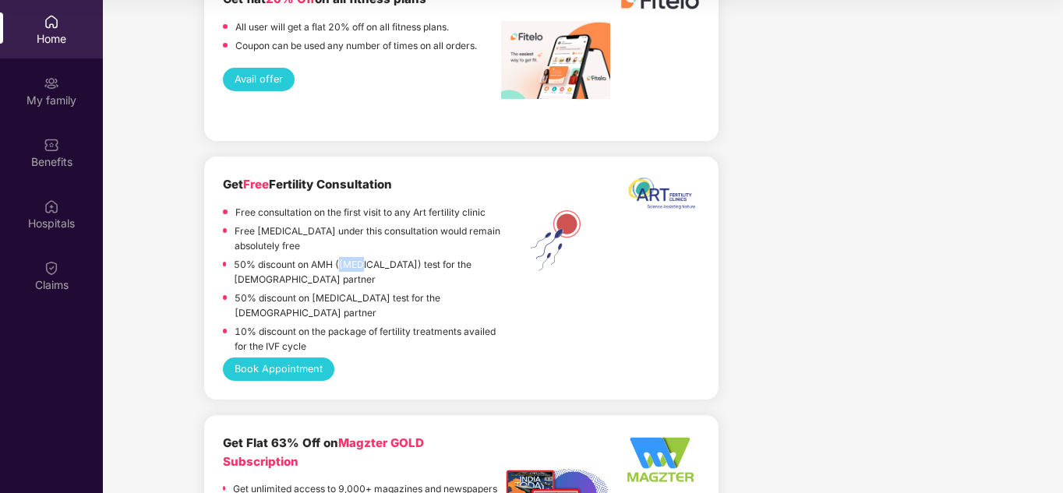
click at [360, 257] on p "50% discount on AMH ([MEDICAL_DATA]) test for the [DEMOGRAPHIC_DATA] partner" at bounding box center [367, 272] width 267 height 30
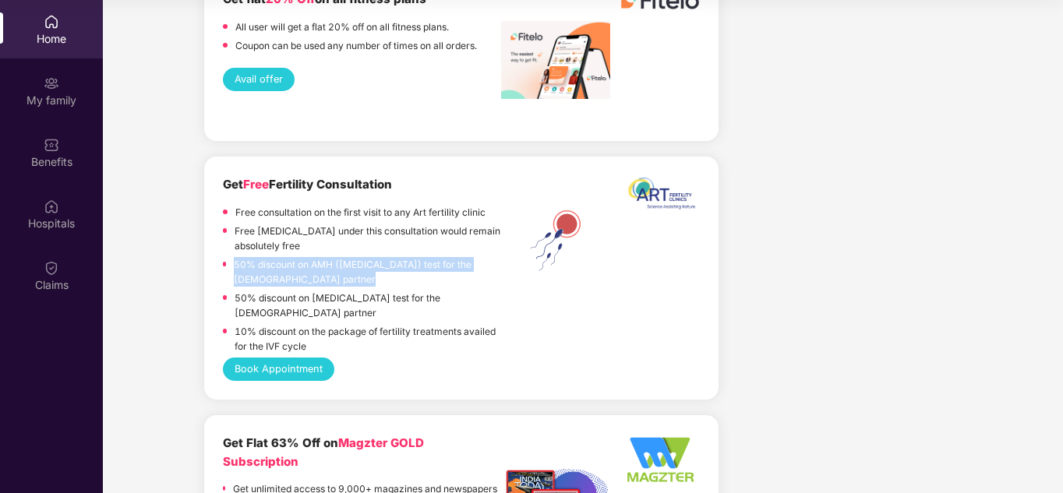
click at [360, 257] on p "50% discount on AMH ([MEDICAL_DATA]) test for the [DEMOGRAPHIC_DATA] partner" at bounding box center [367, 272] width 267 height 30
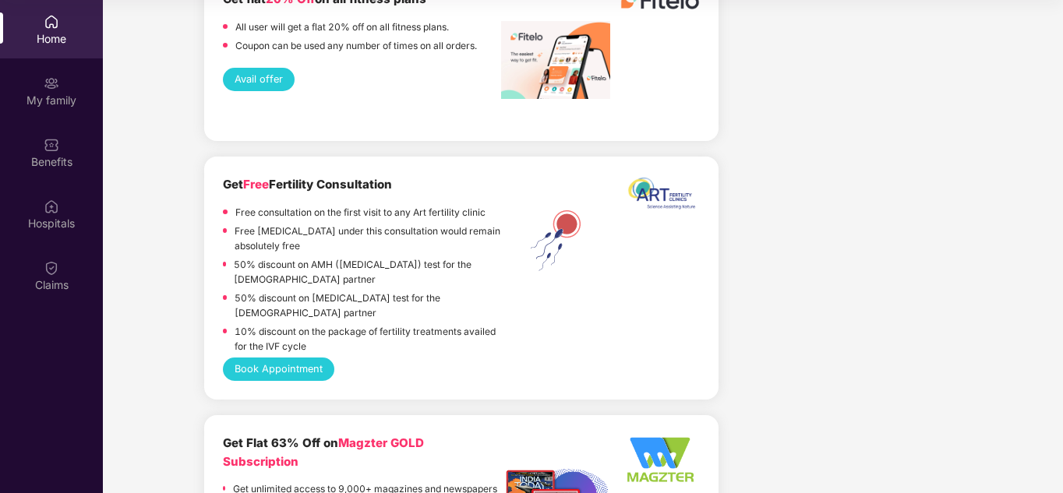
click at [366, 291] on p "50% discount on [MEDICAL_DATA] test for the [DEMOGRAPHIC_DATA] partner" at bounding box center [368, 306] width 266 height 30
click at [357, 324] on p "10% discount on the package of fertility treatments availed for the IVF cycle" at bounding box center [368, 339] width 266 height 30
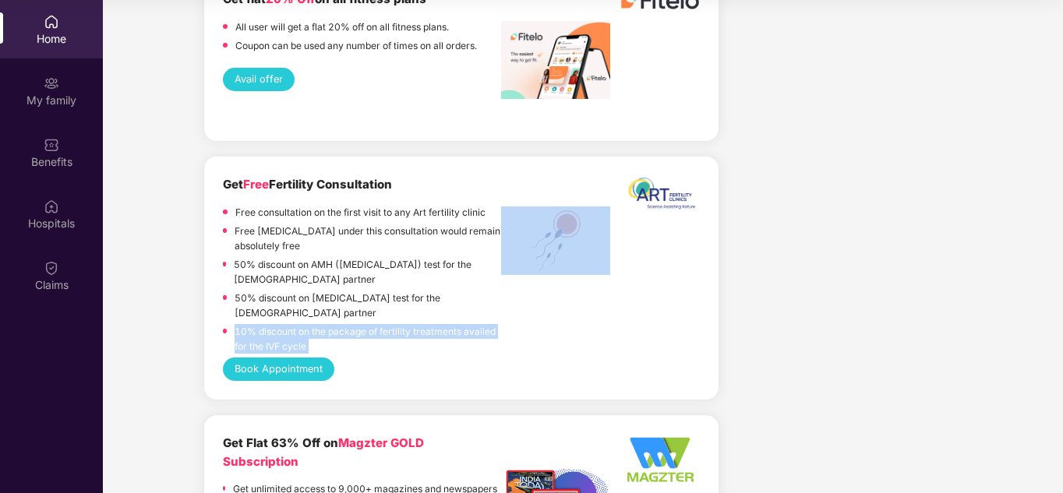
click at [357, 324] on p "10% discount on the package of fertility treatments availed for the IVF cycle" at bounding box center [368, 339] width 266 height 30
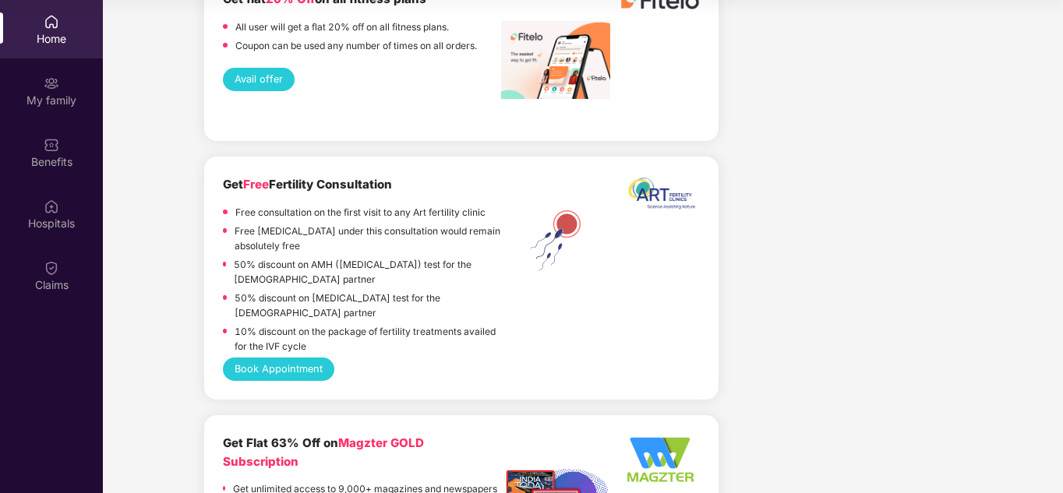
click at [360, 257] on p "50% discount on AMH ([MEDICAL_DATA]) test for the [DEMOGRAPHIC_DATA] partner" at bounding box center [367, 272] width 267 height 30
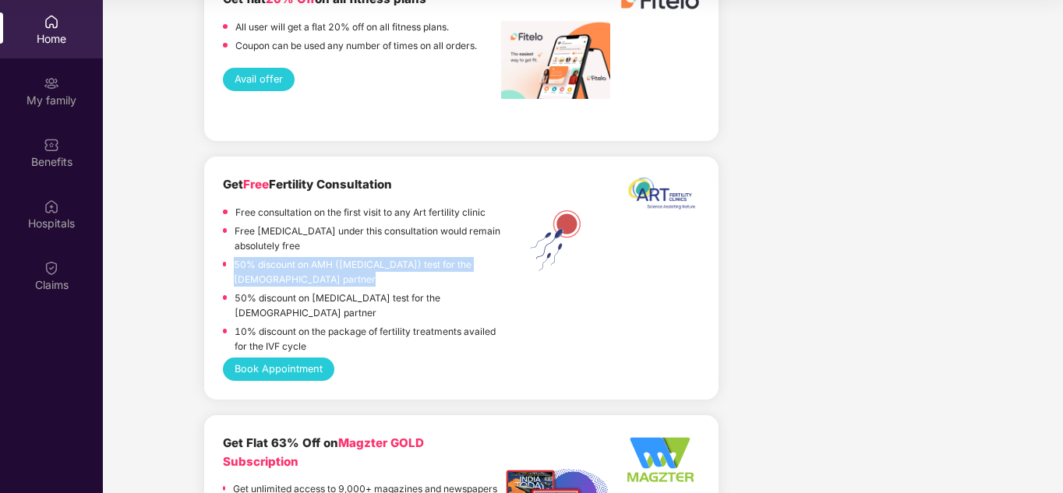
click at [360, 257] on p "50% discount on AMH ([MEDICAL_DATA]) test for the [DEMOGRAPHIC_DATA] partner" at bounding box center [367, 272] width 267 height 30
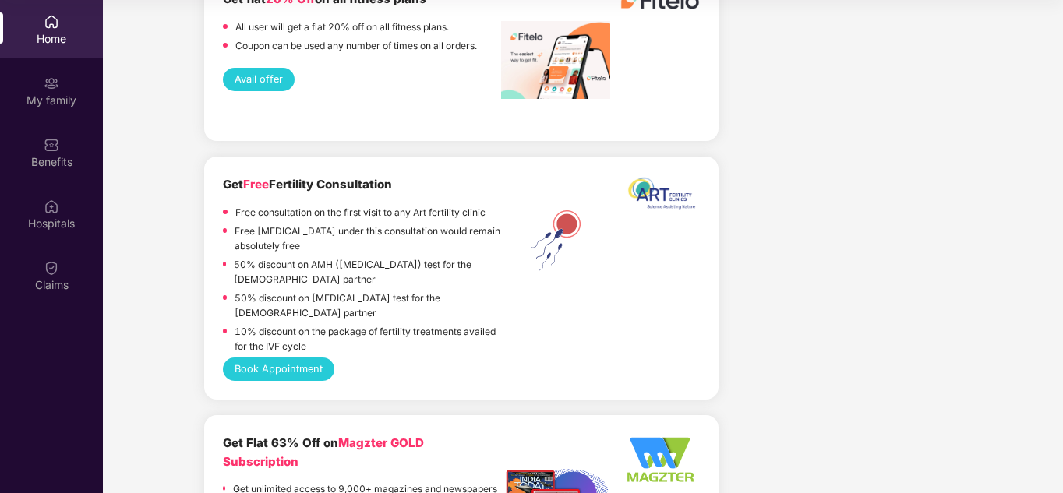
click at [358, 291] on p "50% discount on [MEDICAL_DATA] test for the [DEMOGRAPHIC_DATA] partner" at bounding box center [368, 306] width 266 height 30
click at [359, 257] on p "50% discount on AMH ([MEDICAL_DATA]) test for the [DEMOGRAPHIC_DATA] partner" at bounding box center [367, 272] width 267 height 30
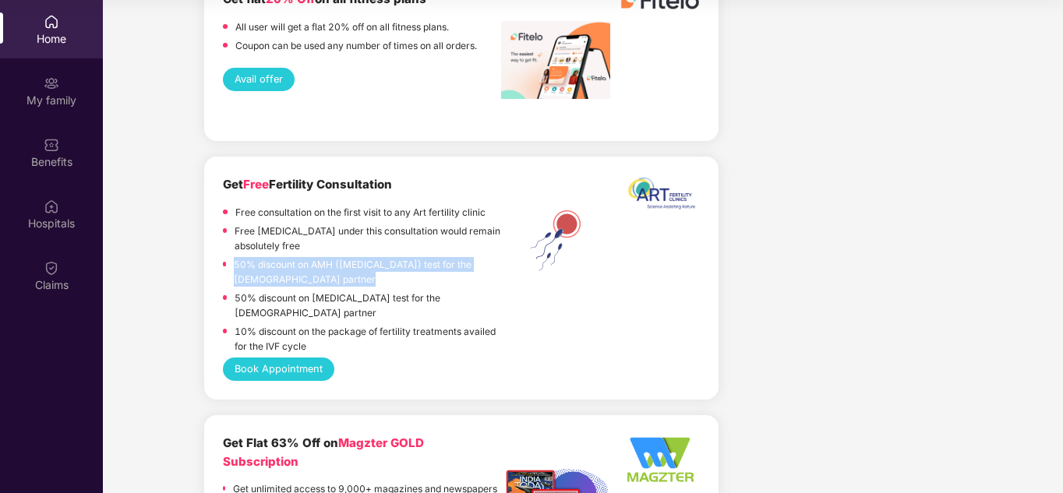
click at [359, 257] on p "50% discount on AMH ([MEDICAL_DATA]) test for the [DEMOGRAPHIC_DATA] partner" at bounding box center [367, 272] width 267 height 30
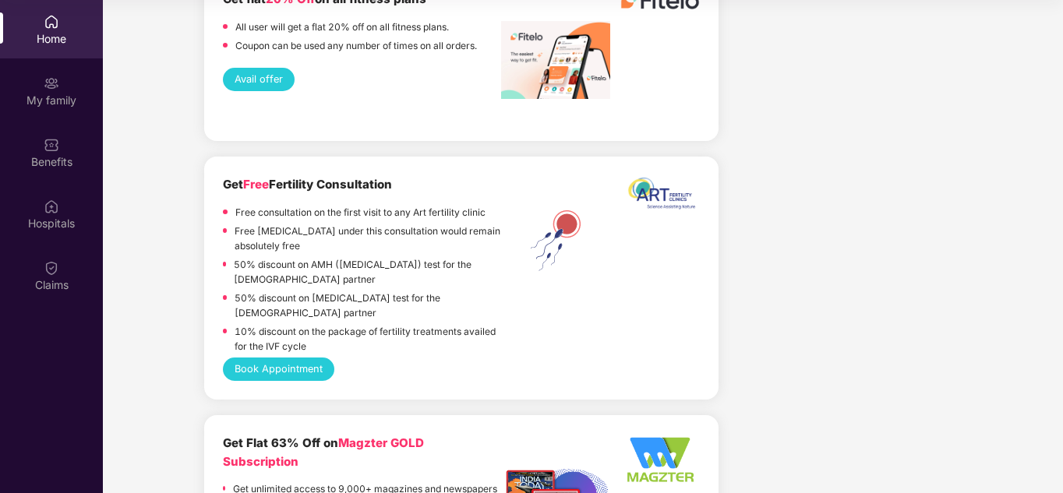
click at [355, 291] on p "50% discount on [MEDICAL_DATA] test for the [DEMOGRAPHIC_DATA] partner" at bounding box center [368, 306] width 266 height 30
click at [358, 324] on p "10% discount on the package of fertility treatments availed for the IVF cycle" at bounding box center [368, 339] width 266 height 30
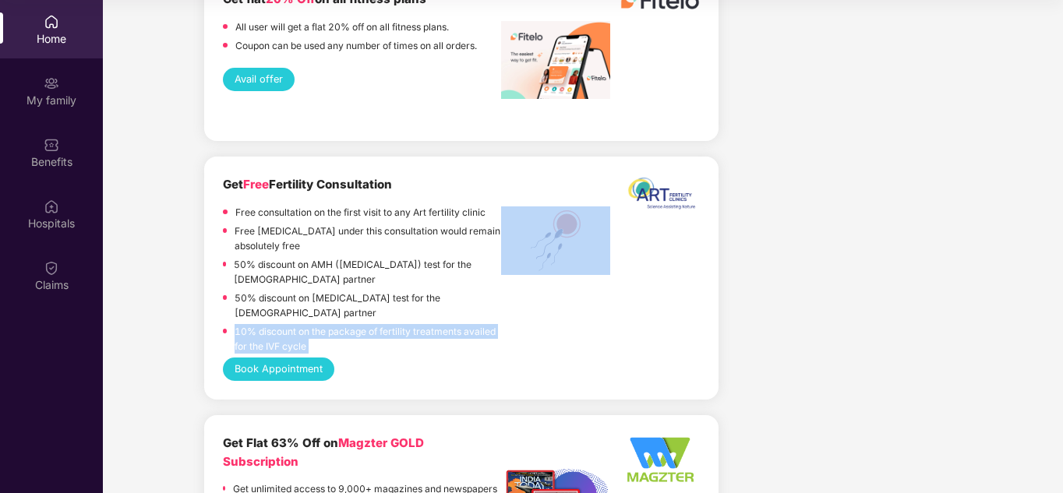
click at [358, 324] on p "10% discount on the package of fertility treatments availed for the IVF cycle" at bounding box center [368, 339] width 266 height 30
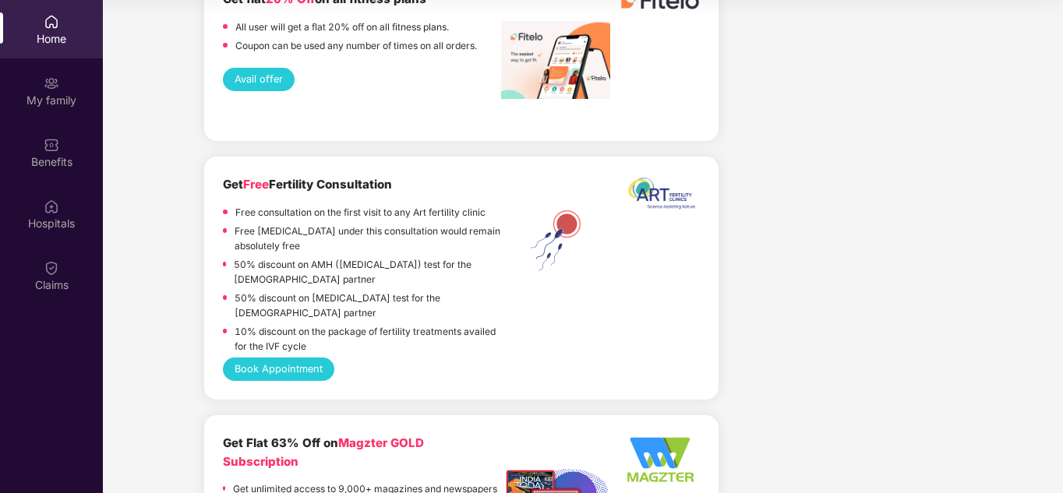
click at [360, 291] on p "50% discount on [MEDICAL_DATA] test for the [DEMOGRAPHIC_DATA] partner" at bounding box center [368, 306] width 266 height 30
click at [363, 257] on p "50% discount on AMH ([MEDICAL_DATA]) test for the [DEMOGRAPHIC_DATA] partner" at bounding box center [367, 272] width 267 height 30
click at [358, 257] on p "50% discount on AMH ([MEDICAL_DATA]) test for the [DEMOGRAPHIC_DATA] partner" at bounding box center [367, 272] width 267 height 30
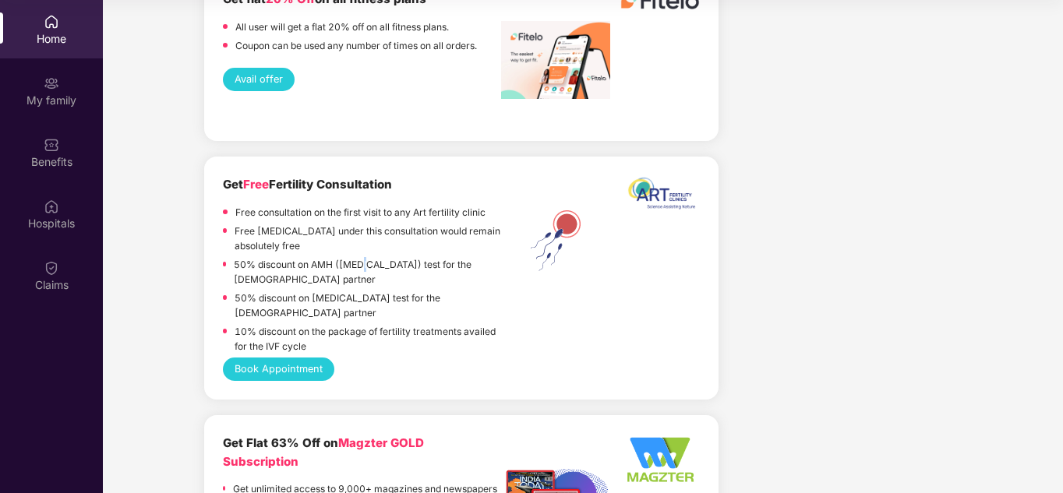
click at [358, 257] on p "50% discount on AMH ([MEDICAL_DATA]) test for the [DEMOGRAPHIC_DATA] partner" at bounding box center [367, 272] width 267 height 30
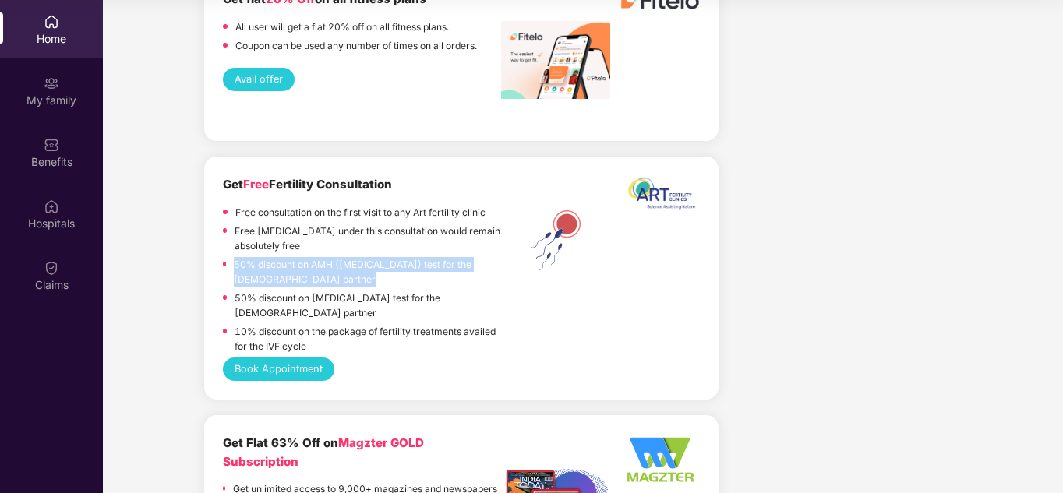
click at [358, 257] on p "50% discount on AMH ([MEDICAL_DATA]) test for the [DEMOGRAPHIC_DATA] partner" at bounding box center [367, 272] width 267 height 30
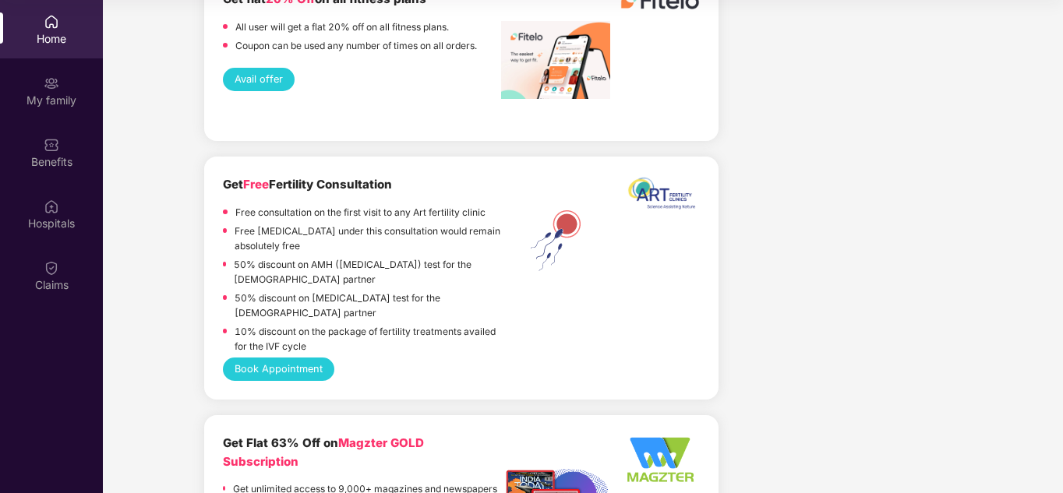
click at [364, 291] on p "50% discount on [MEDICAL_DATA] test for the [DEMOGRAPHIC_DATA] partner" at bounding box center [368, 306] width 266 height 30
click at [359, 257] on p "50% discount on AMH ([MEDICAL_DATA]) test for the [DEMOGRAPHIC_DATA] partner" at bounding box center [367, 272] width 267 height 30
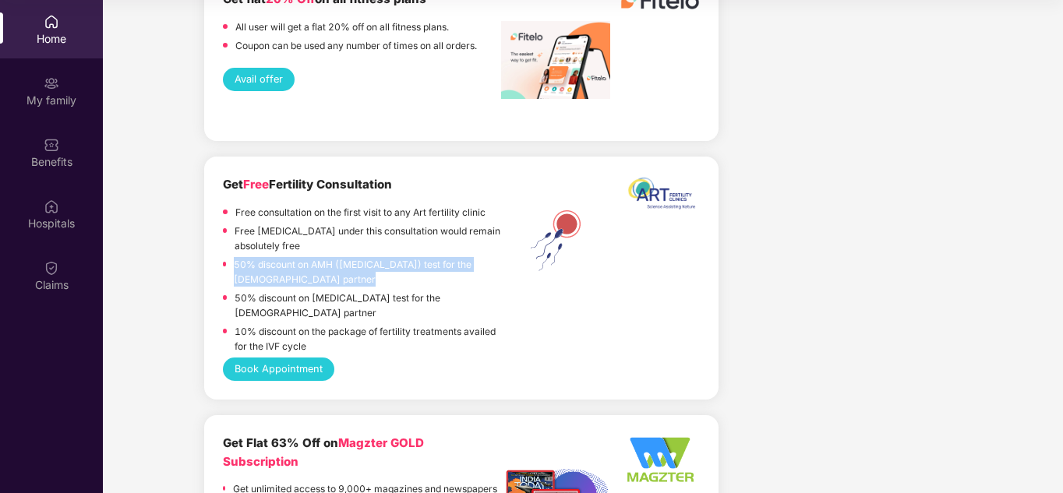
click at [359, 257] on p "50% discount on AMH ([MEDICAL_DATA]) test for the [DEMOGRAPHIC_DATA] partner" at bounding box center [367, 272] width 267 height 30
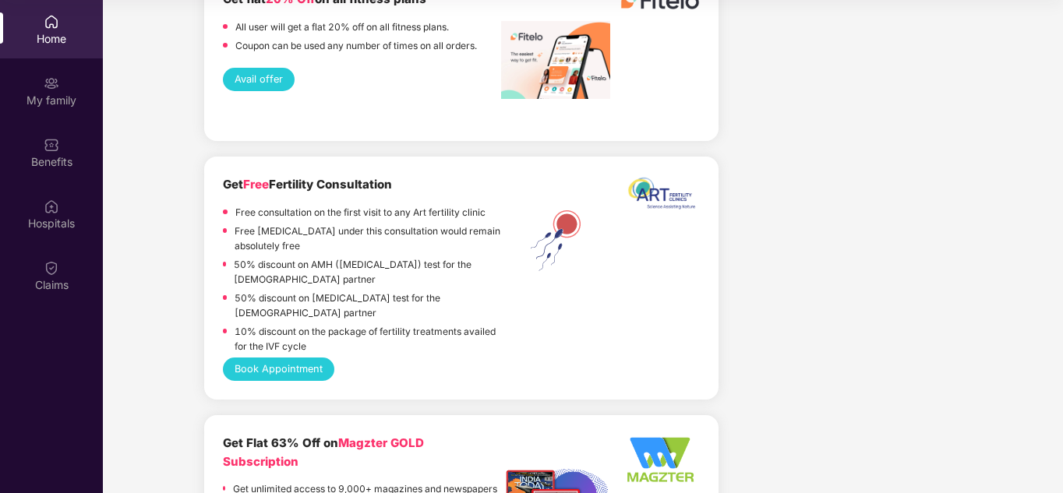
click at [361, 291] on p "50% discount on [MEDICAL_DATA] test for the [DEMOGRAPHIC_DATA] partner" at bounding box center [368, 306] width 266 height 30
click at [362, 224] on p "Free [MEDICAL_DATA] under this consultation would remain absolutely free" at bounding box center [368, 239] width 266 height 30
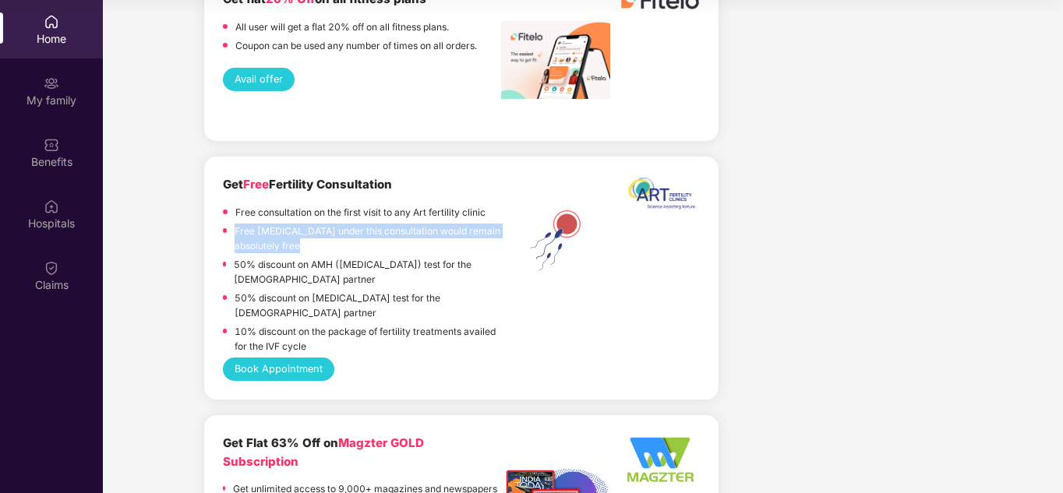
click at [362, 224] on p "Free [MEDICAL_DATA] under this consultation would remain absolutely free" at bounding box center [368, 239] width 266 height 30
click at [352, 224] on p "Free [MEDICAL_DATA] under this consultation would remain absolutely free" at bounding box center [368, 239] width 266 height 30
click at [358, 224] on p "Free [MEDICAL_DATA] under this consultation would remain absolutely free" at bounding box center [368, 239] width 266 height 30
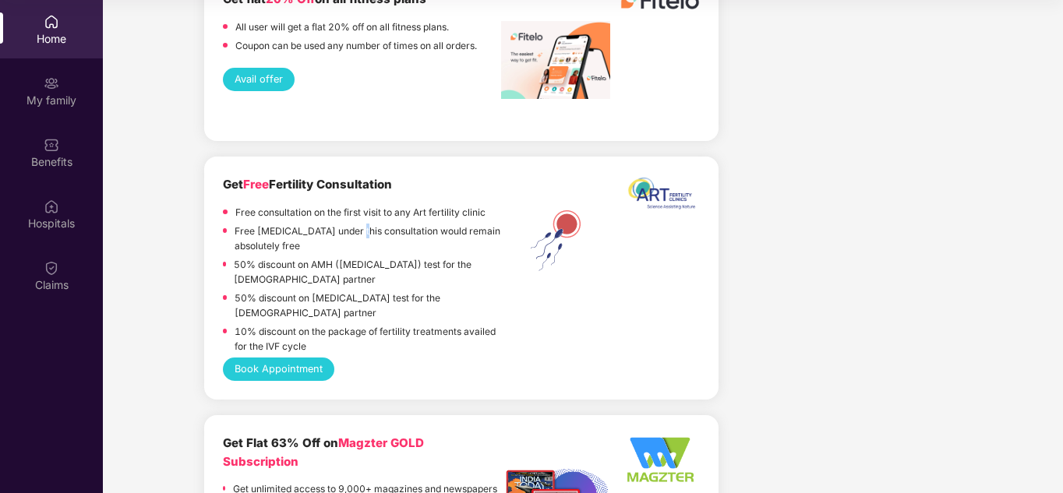
click at [358, 224] on p "Free [MEDICAL_DATA] under this consultation would remain absolutely free" at bounding box center [368, 239] width 266 height 30
click at [340, 205] on p "Free consultation on the first visit to any Art fertility clinic" at bounding box center [360, 212] width 250 height 15
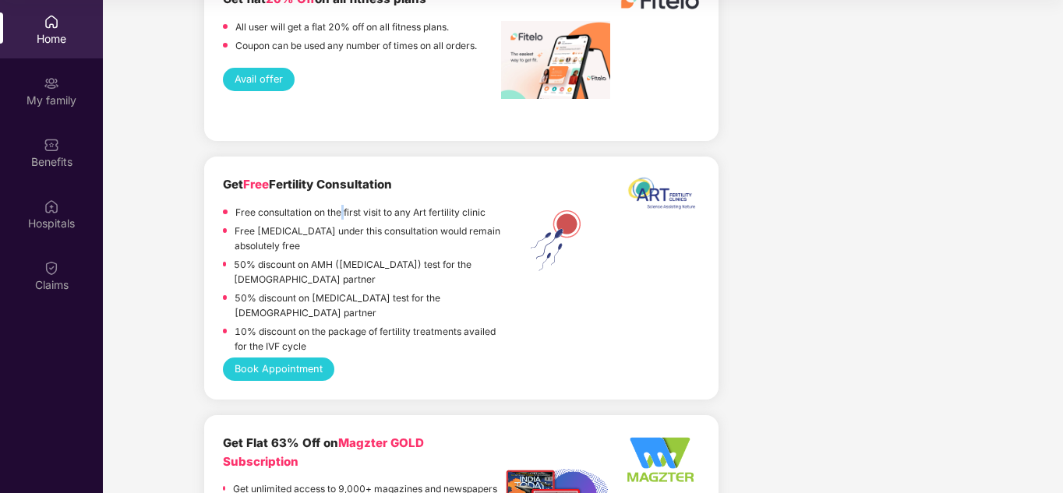
click at [340, 205] on p "Free consultation on the first visit to any Art fertility clinic" at bounding box center [360, 212] width 250 height 15
click at [344, 205] on p "Free consultation on the first visit to any Art fertility clinic" at bounding box center [360, 212] width 250 height 15
click at [361, 224] on p "Free [MEDICAL_DATA] under this consultation would remain absolutely free" at bounding box center [368, 239] width 266 height 30
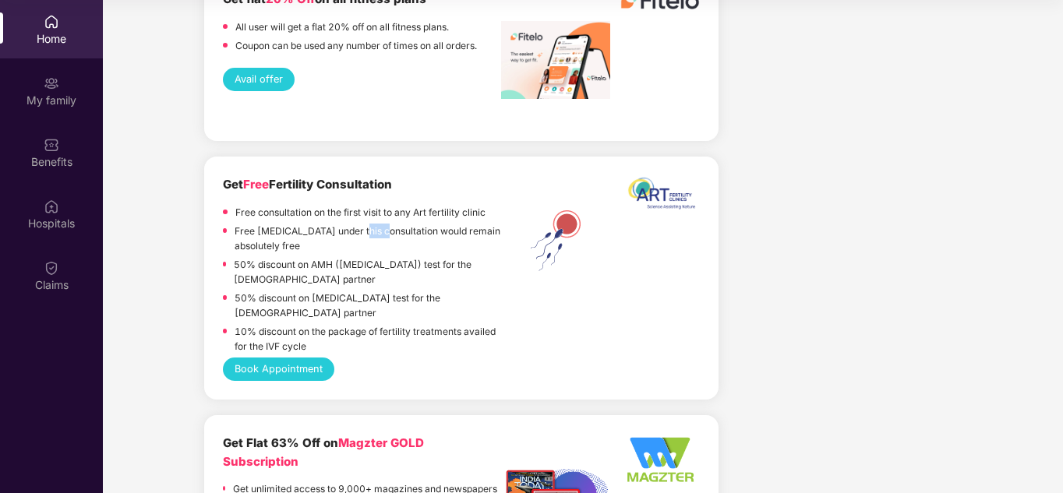
click at [361, 224] on p "Free [MEDICAL_DATA] under this consultation would remain absolutely free" at bounding box center [368, 239] width 266 height 30
click at [358, 224] on p "Free [MEDICAL_DATA] under this consultation would remain absolutely free" at bounding box center [368, 239] width 266 height 30
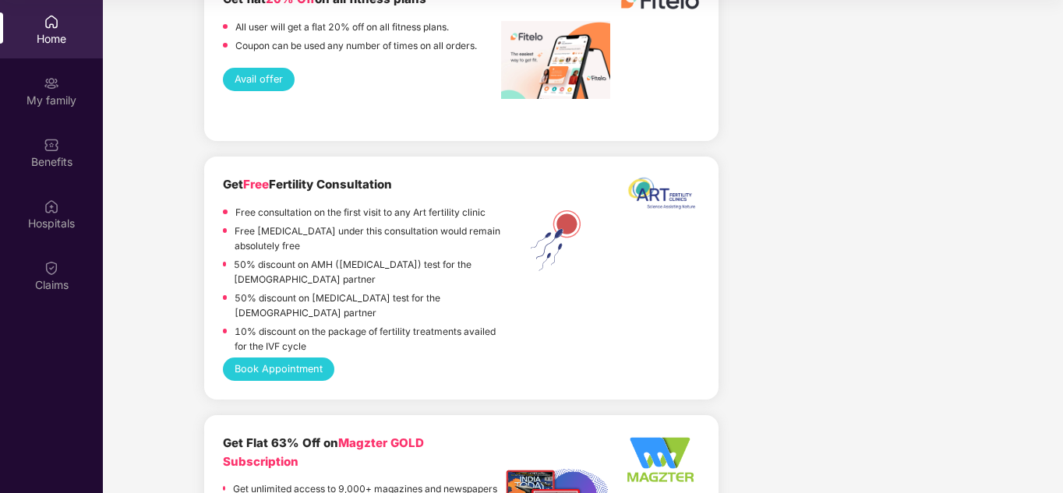
click at [379, 324] on p "10% discount on the package of fertility treatments availed for the IVF cycle" at bounding box center [368, 339] width 266 height 30
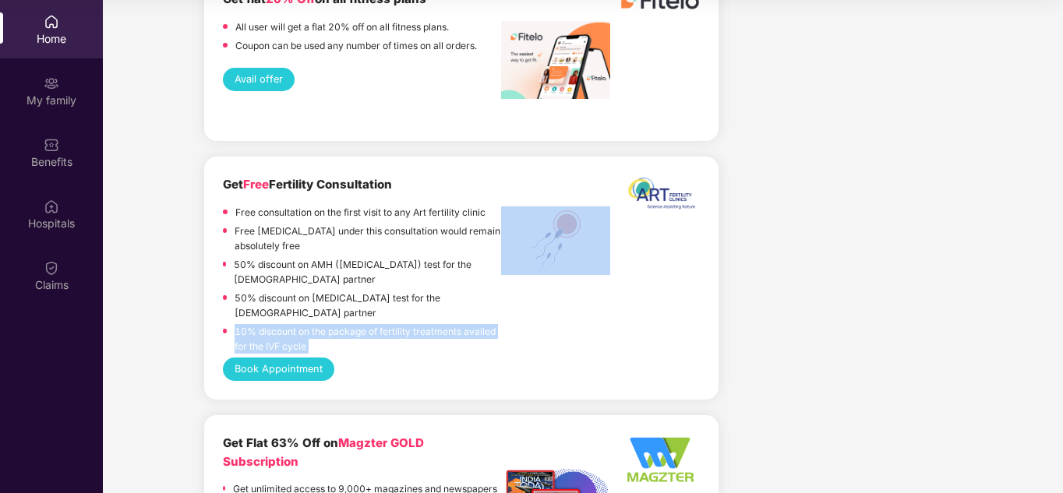
click at [379, 324] on p "10% discount on the package of fertility treatments availed for the IVF cycle" at bounding box center [368, 339] width 266 height 30
click at [434, 324] on p "10% discount on the package of fertility treatments availed for the IVF cycle" at bounding box center [368, 339] width 266 height 30
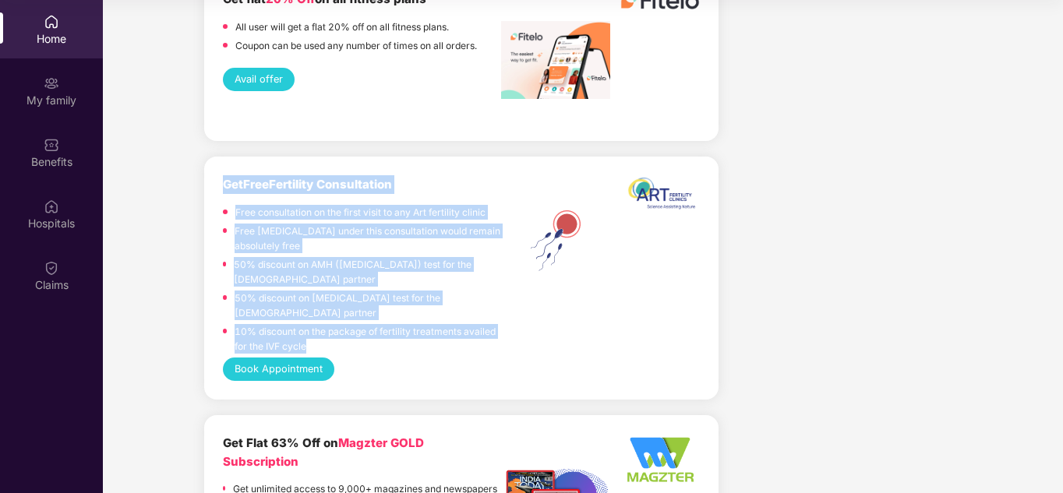
drag, startPoint x: 317, startPoint y: 323, endPoint x: 200, endPoint y: 168, distance: 194.2
click at [365, 291] on p "50% discount on [MEDICAL_DATA] test for the [DEMOGRAPHIC_DATA] partner" at bounding box center [368, 306] width 266 height 30
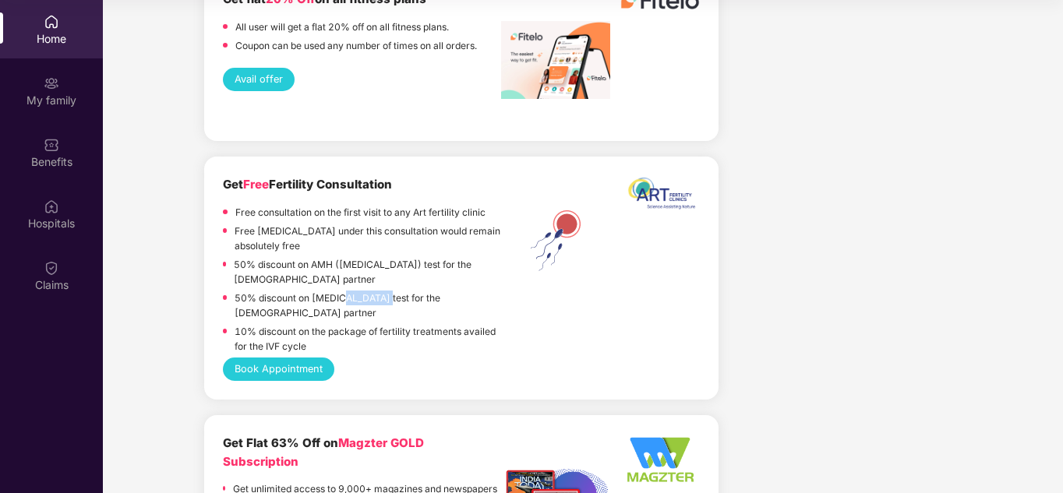
click at [365, 291] on p "50% discount on [MEDICAL_DATA] test for the [DEMOGRAPHIC_DATA] partner" at bounding box center [368, 306] width 266 height 30
click at [340, 205] on p "Free consultation on the first visit to any Art fertility clinic" at bounding box center [360, 212] width 250 height 15
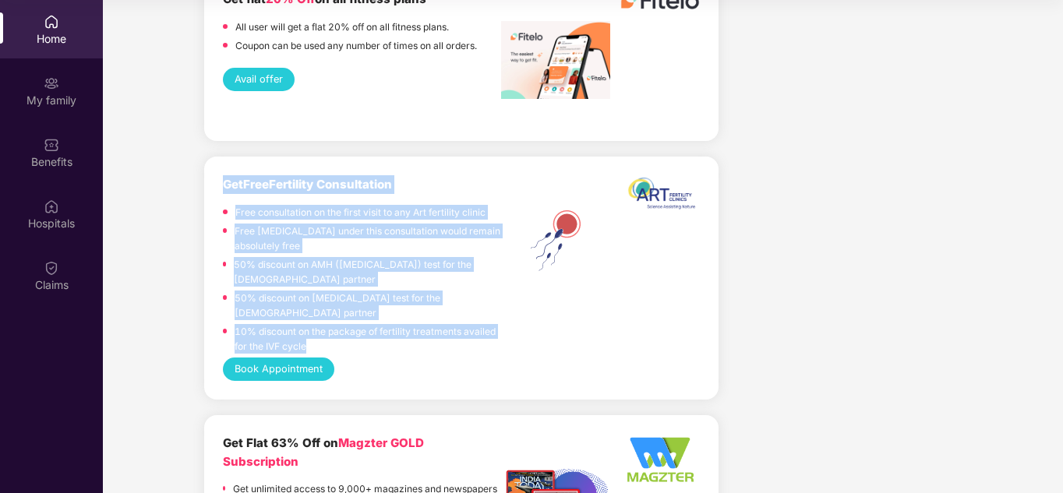
drag, startPoint x: 318, startPoint y: 319, endPoint x: 211, endPoint y: 177, distance: 177.5
click at [211, 177] on div "Get Free Fertility Consultation Free consultation on the first visit to any Art…" at bounding box center [461, 278] width 514 height 243
click at [375, 291] on p "50% discount on [MEDICAL_DATA] test for the [DEMOGRAPHIC_DATA] partner" at bounding box center [368, 306] width 266 height 30
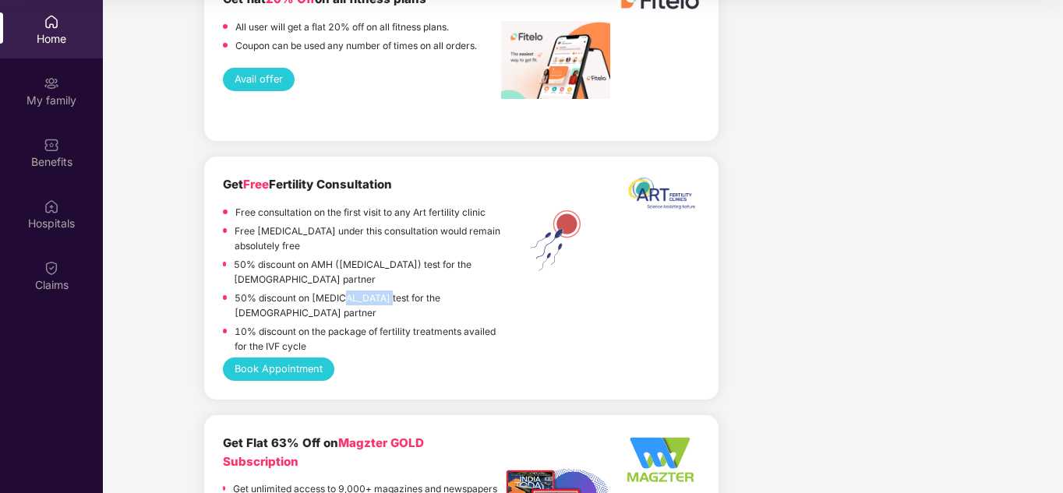
click at [375, 291] on p "50% discount on [MEDICAL_DATA] test for the [DEMOGRAPHIC_DATA] partner" at bounding box center [368, 306] width 266 height 30
click at [419, 358] on div "Book Appointment" at bounding box center [461, 369] width 477 height 23
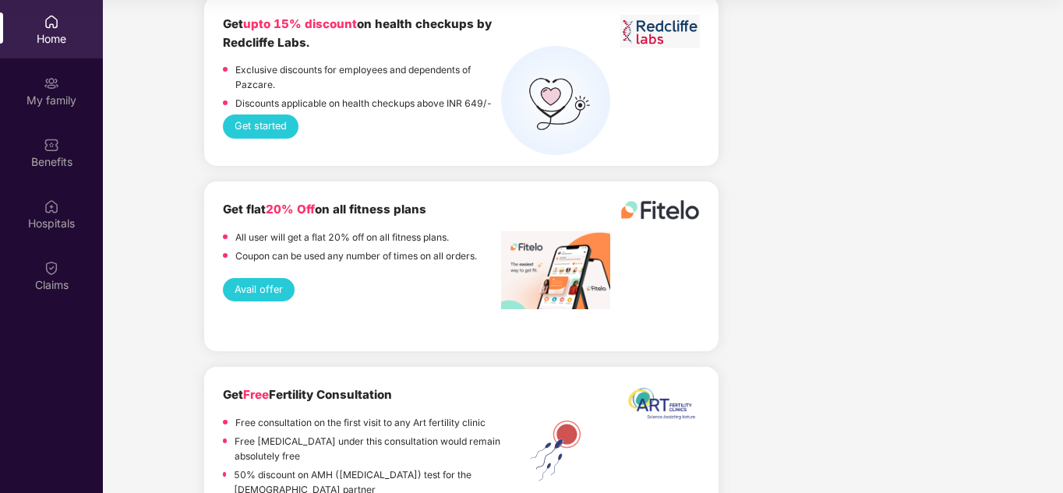
scroll to position [2166, 0]
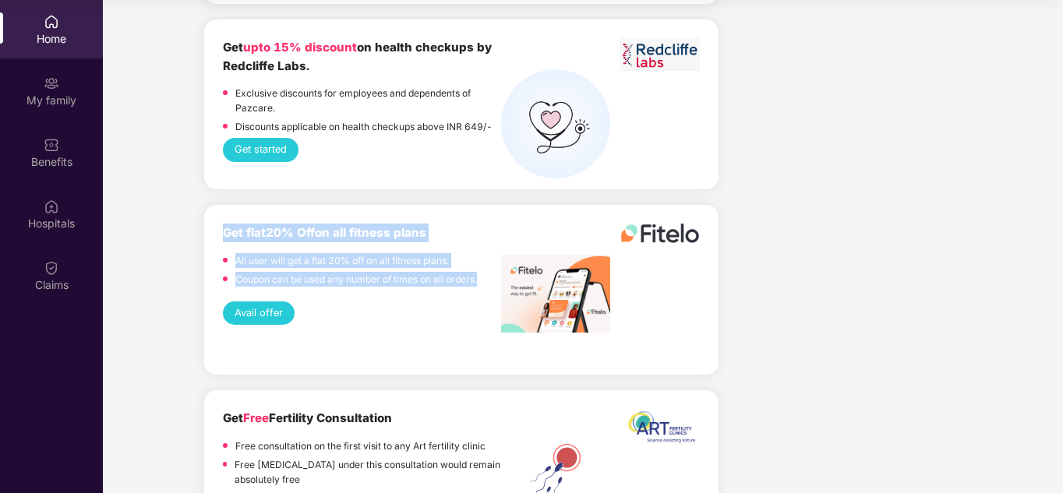
drag, startPoint x: 223, startPoint y: 217, endPoint x: 485, endPoint y: 276, distance: 268.2
click at [485, 276] on div "Get flat 20% Off on all fitness plans All user will get a flat 20% off on all f…" at bounding box center [362, 257] width 278 height 67
click at [354, 272] on p "Coupon can be used any number of times on all orders." at bounding box center [356, 279] width 242 height 15
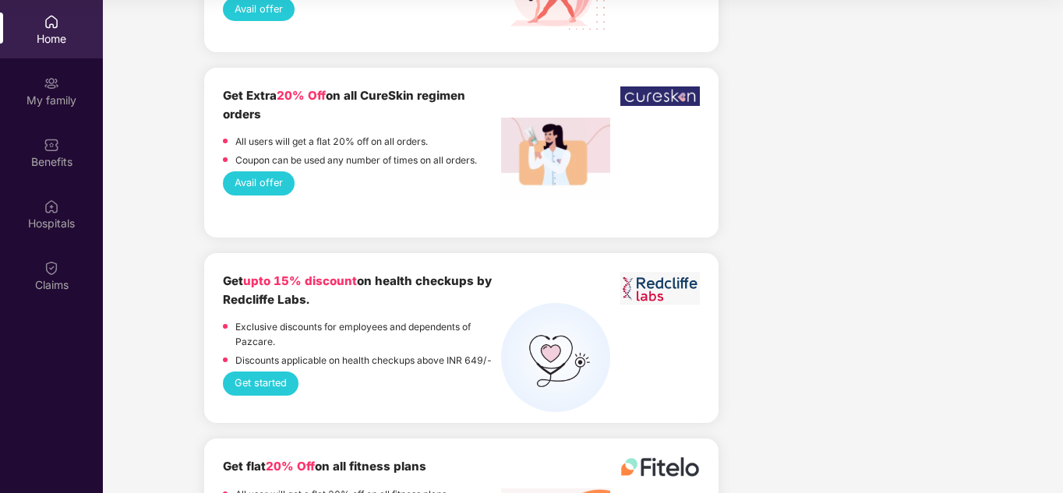
scroll to position [1621, 0]
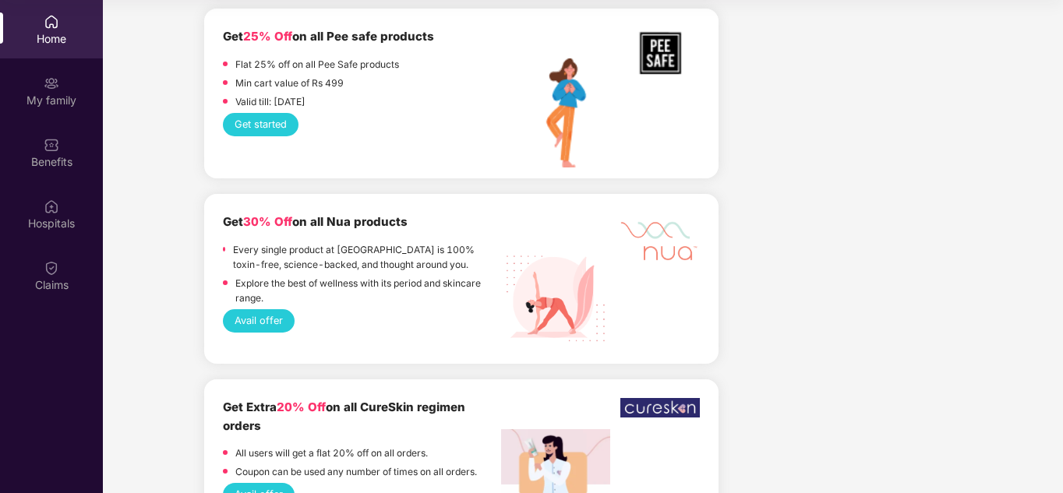
click at [355, 242] on p "Every single product at [GEOGRAPHIC_DATA] is 100% toxin-free, science-backed, a…" at bounding box center [367, 257] width 268 height 30
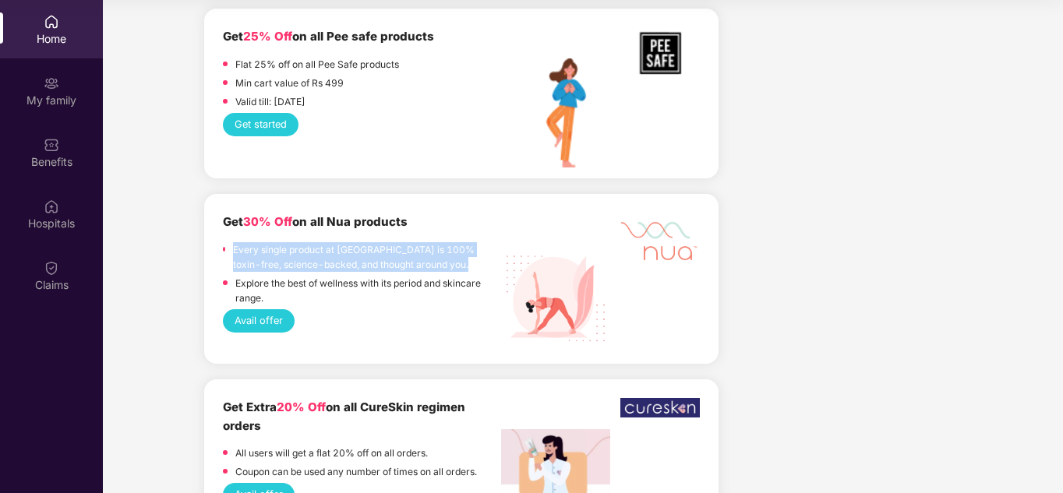
click at [355, 242] on p "Every single product at [GEOGRAPHIC_DATA] is 100% toxin-free, science-backed, a…" at bounding box center [367, 257] width 268 height 30
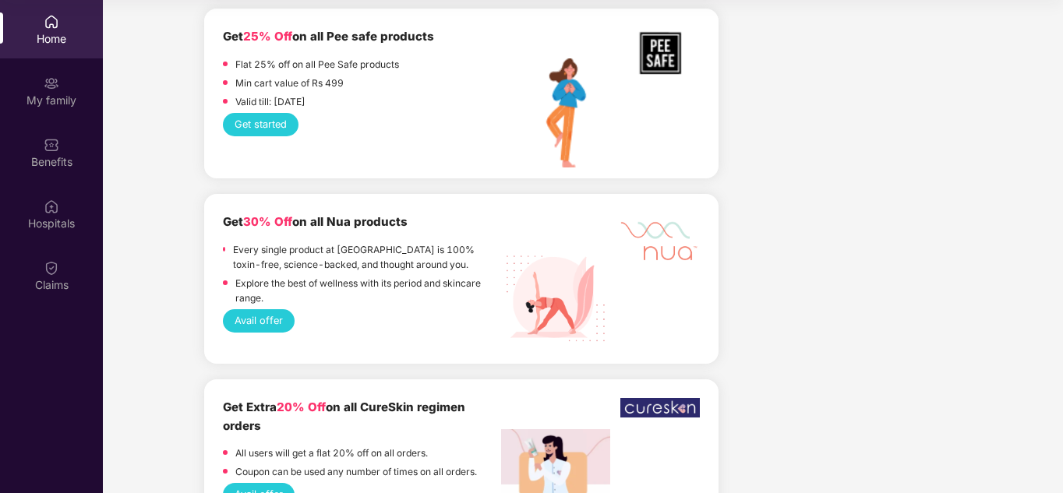
click at [333, 276] on p "Explore the best of wellness with its period and skincare range." at bounding box center [368, 291] width 266 height 30
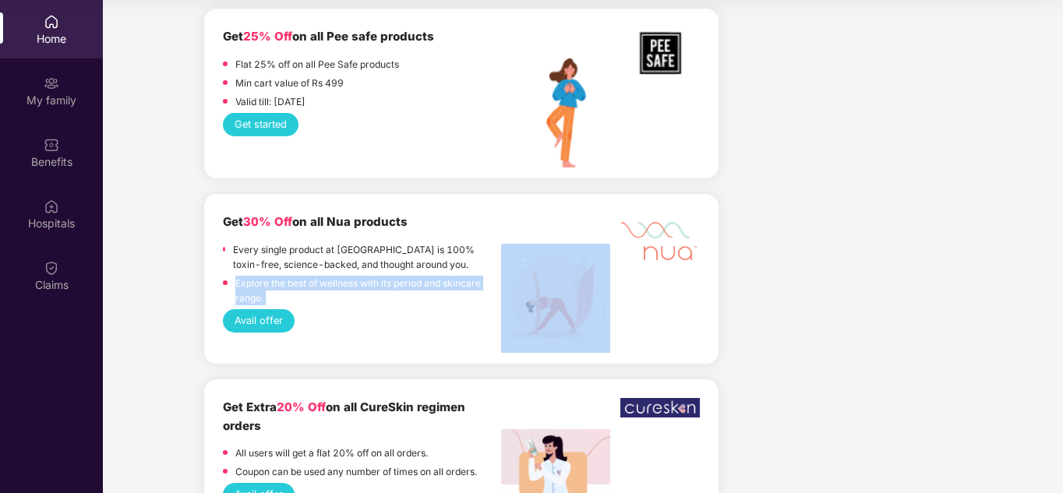
click at [333, 276] on p "Explore the best of wellness with its period and skincare range." at bounding box center [368, 291] width 266 height 30
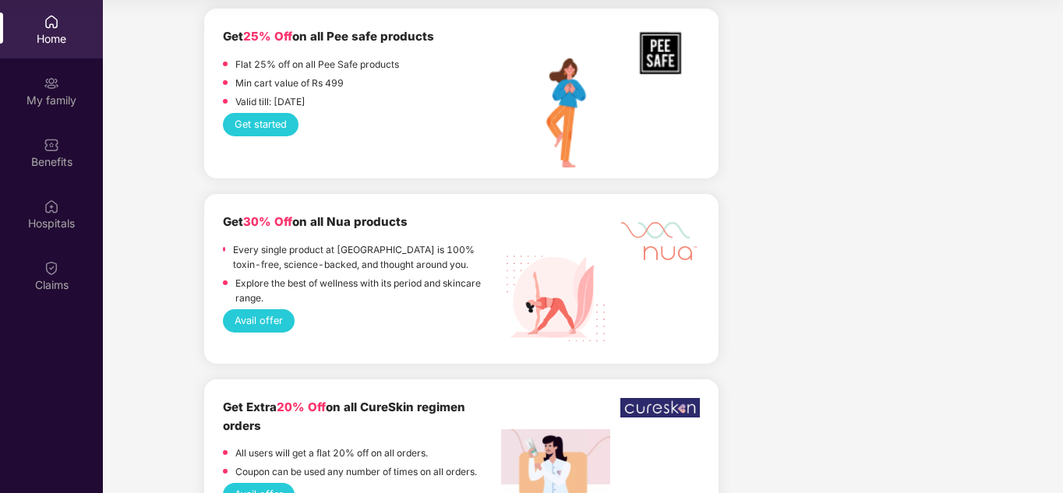
click at [340, 242] on p "Every single product at [GEOGRAPHIC_DATA] is 100% toxin-free, science-backed, a…" at bounding box center [367, 257] width 268 height 30
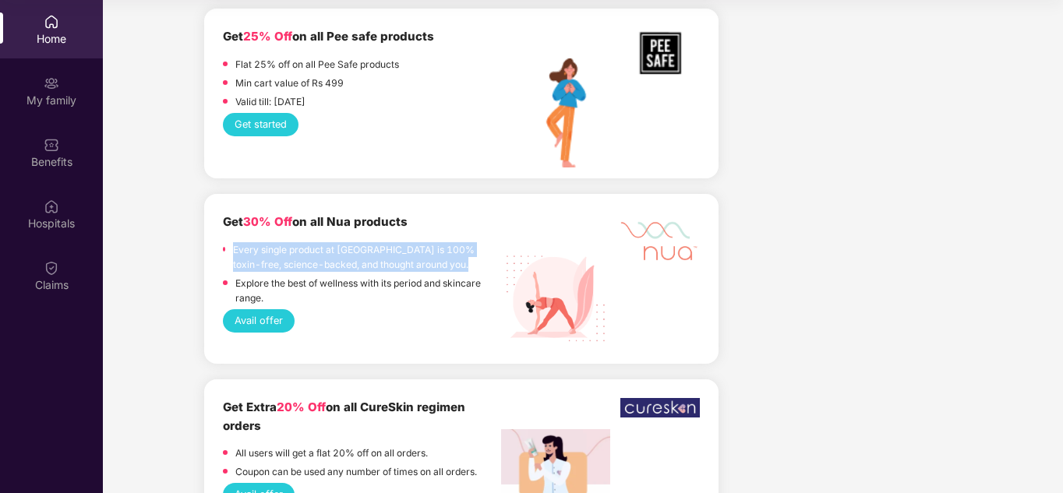
click at [340, 242] on p "Every single product at [GEOGRAPHIC_DATA] is 100% toxin-free, science-backed, a…" at bounding box center [367, 257] width 268 height 30
click at [340, 251] on p "Every single product at [GEOGRAPHIC_DATA] is 100% toxin-free, science-backed, a…" at bounding box center [367, 257] width 268 height 30
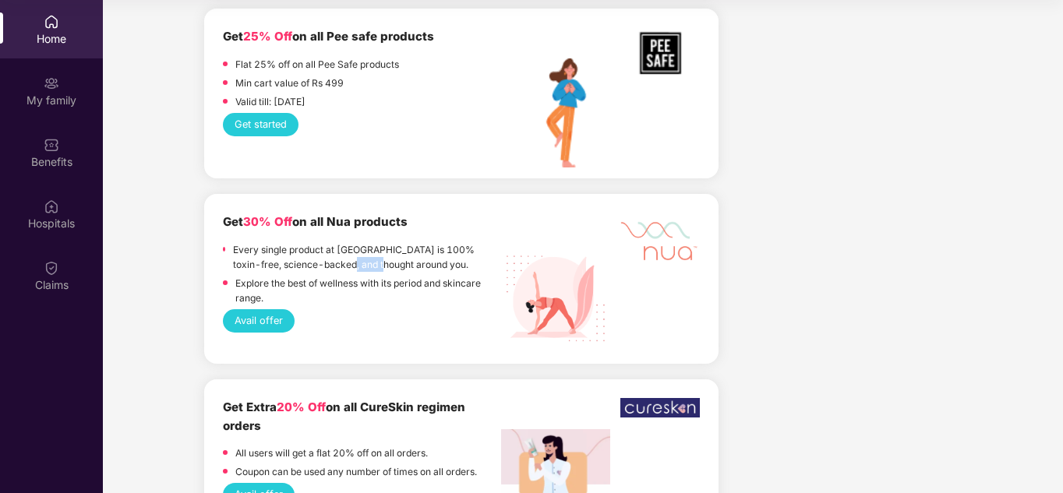
click at [340, 251] on p "Every single product at [GEOGRAPHIC_DATA] is 100% toxin-free, science-backed, a…" at bounding box center [367, 257] width 268 height 30
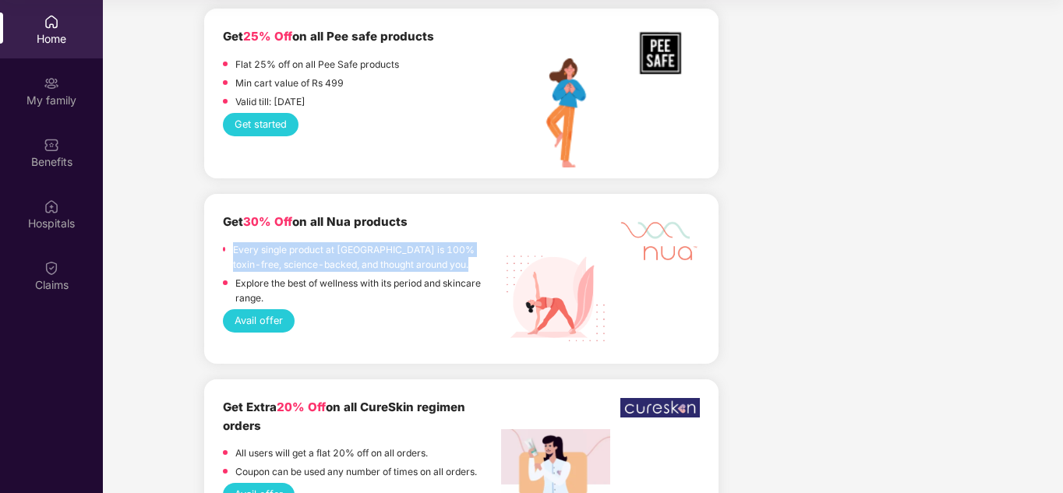
click at [340, 251] on p "Every single product at [GEOGRAPHIC_DATA] is 100% toxin-free, science-backed, a…" at bounding box center [367, 257] width 268 height 30
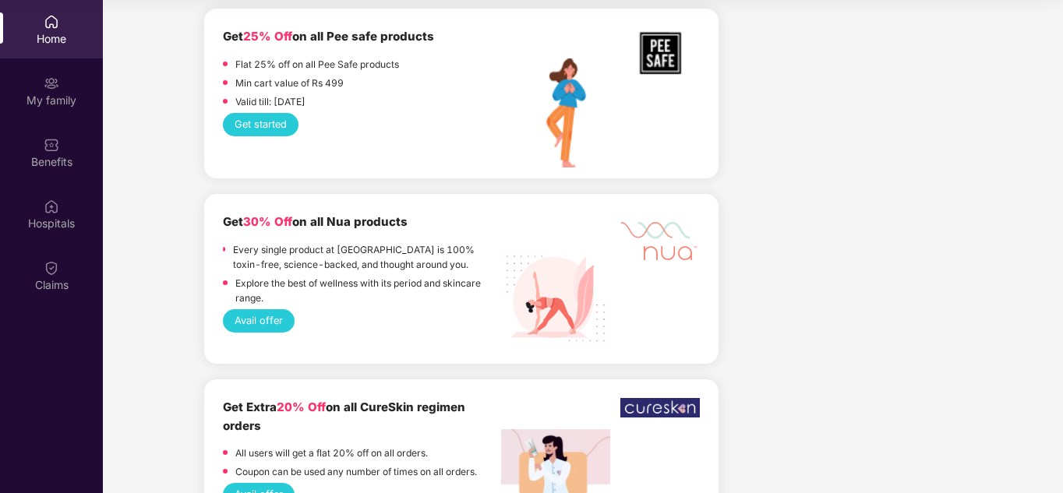
click at [344, 276] on p "Explore the best of wellness with its period and skincare range." at bounding box center [368, 291] width 266 height 30
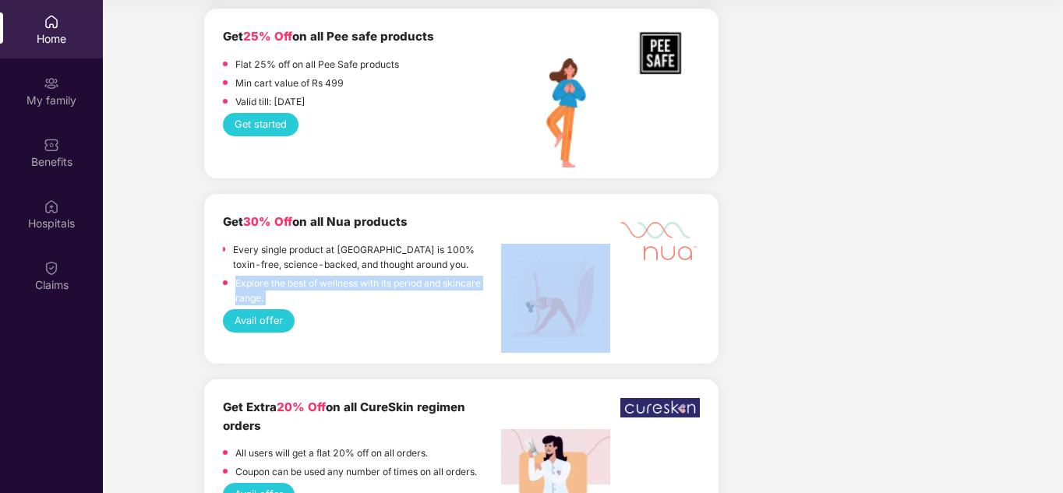
click at [344, 276] on p "Explore the best of wellness with its period and skincare range." at bounding box center [368, 291] width 266 height 30
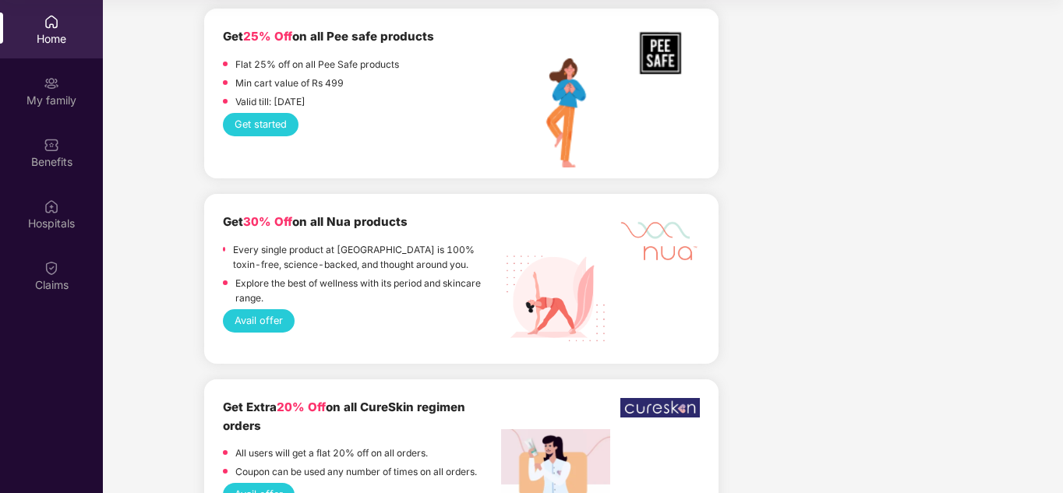
click at [347, 311] on div "Avail offer" at bounding box center [461, 320] width 477 height 23
click at [344, 242] on p "Every single product at [GEOGRAPHIC_DATA] is 100% toxin-free, science-backed, a…" at bounding box center [367, 257] width 268 height 30
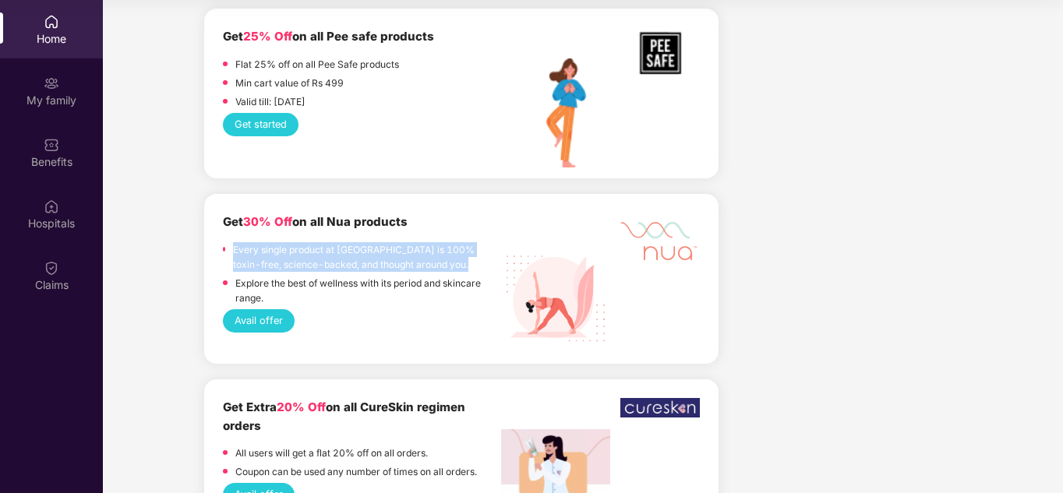
click at [344, 242] on p "Every single product at [GEOGRAPHIC_DATA] is 100% toxin-free, science-backed, a…" at bounding box center [367, 257] width 268 height 30
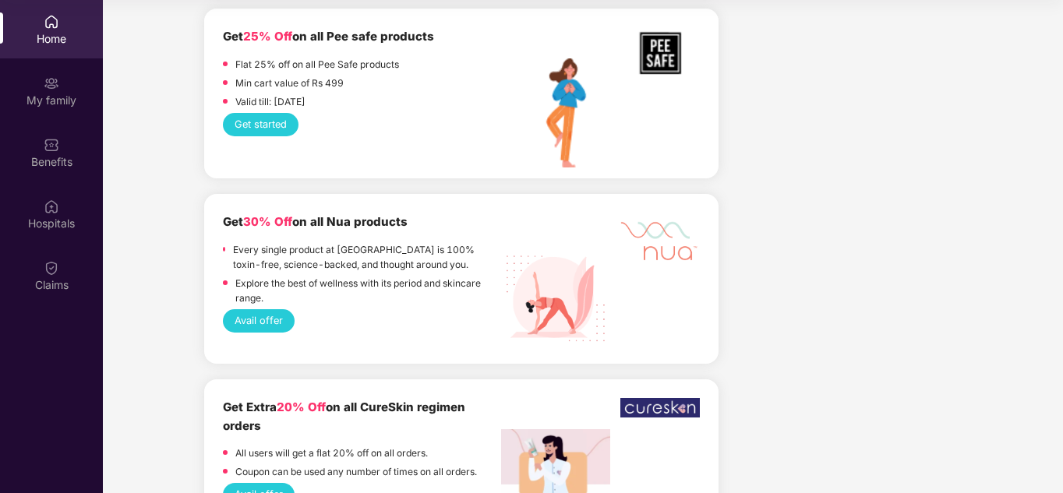
click at [343, 276] on p "Explore the best of wellness with its period and skincare range." at bounding box center [368, 291] width 266 height 30
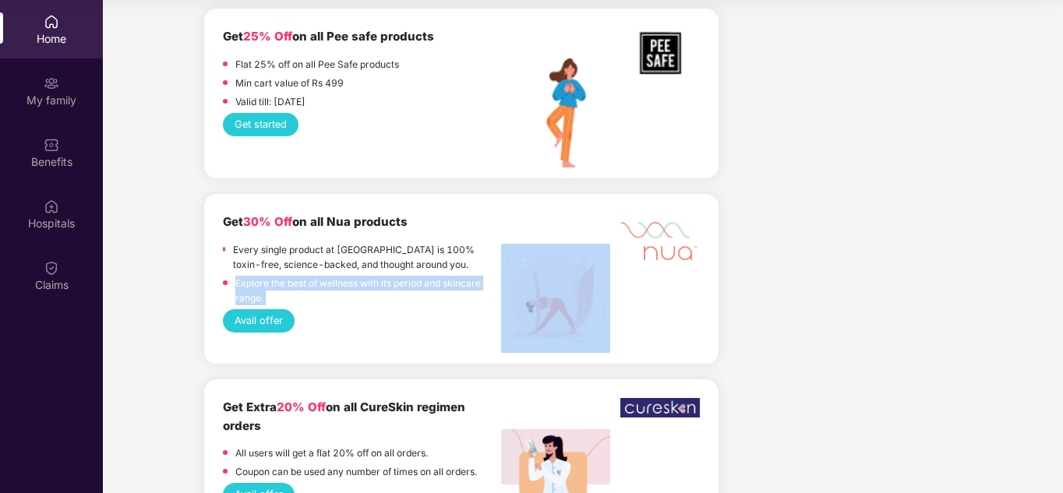
click at [343, 276] on p "Explore the best of wellness with its period and skincare range." at bounding box center [368, 291] width 266 height 30
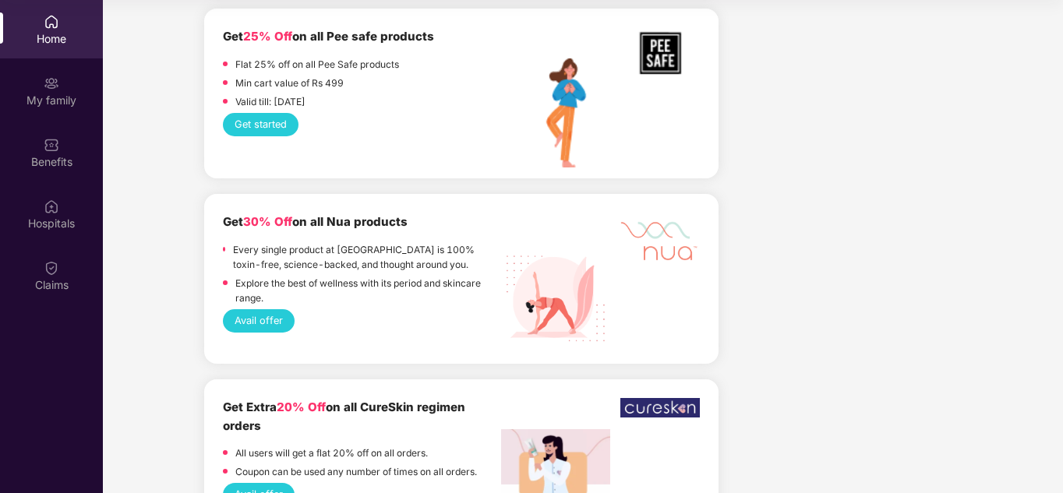
click at [355, 242] on p "Every single product at [GEOGRAPHIC_DATA] is 100% toxin-free, science-backed, a…" at bounding box center [367, 257] width 268 height 30
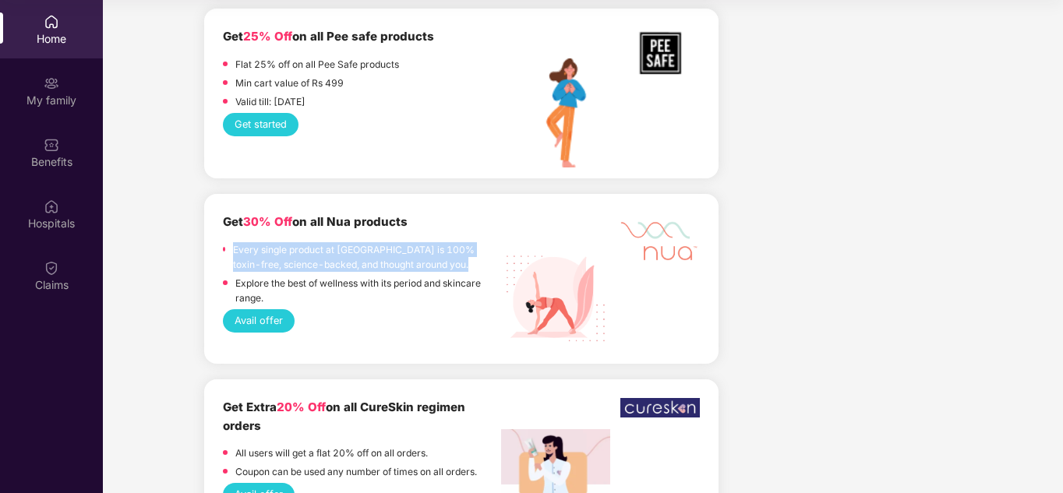
click at [355, 242] on p "Every single product at [GEOGRAPHIC_DATA] is 100% toxin-free, science-backed, a…" at bounding box center [367, 257] width 268 height 30
click at [347, 242] on p "Every single product at [GEOGRAPHIC_DATA] is 100% toxin-free, science-backed, a…" at bounding box center [367, 257] width 268 height 30
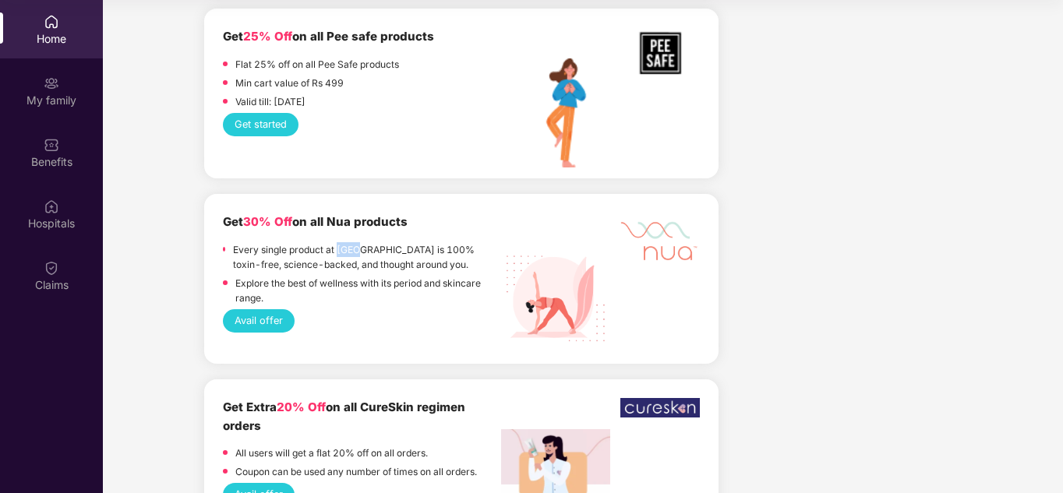
click at [347, 242] on p "Every single product at [GEOGRAPHIC_DATA] is 100% toxin-free, science-backed, a…" at bounding box center [367, 257] width 268 height 30
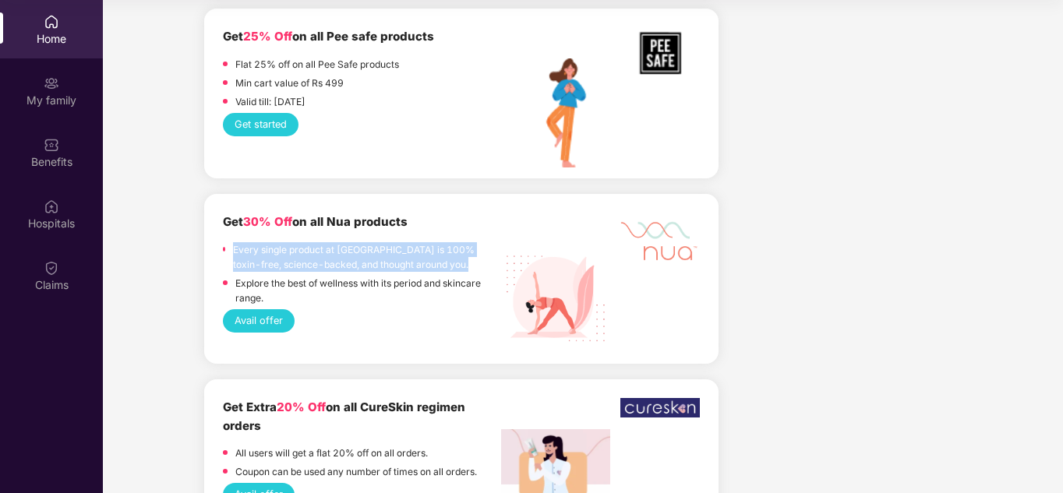
click at [347, 242] on p "Every single product at [GEOGRAPHIC_DATA] is 100% toxin-free, science-backed, a…" at bounding box center [367, 257] width 268 height 30
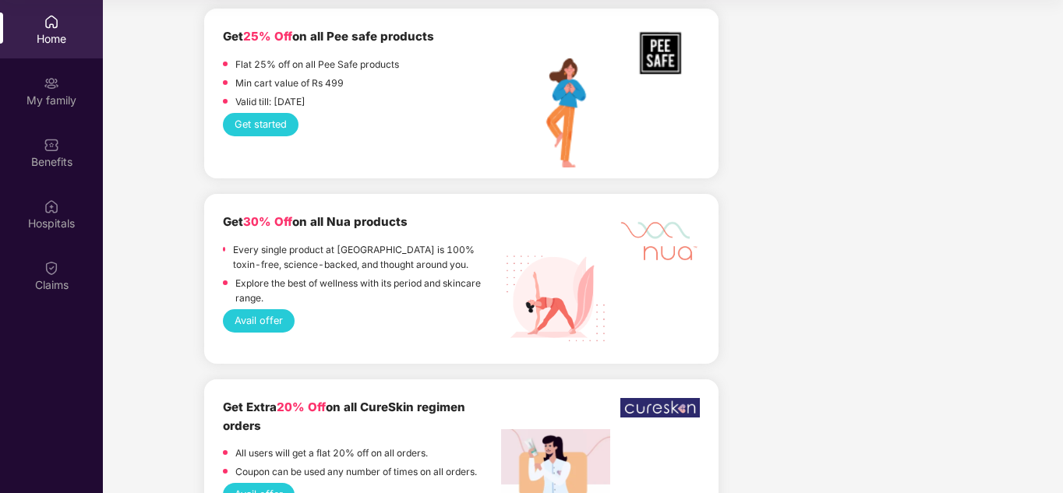
click at [342, 276] on p "Explore the best of wellness with its period and skincare range." at bounding box center [368, 291] width 266 height 30
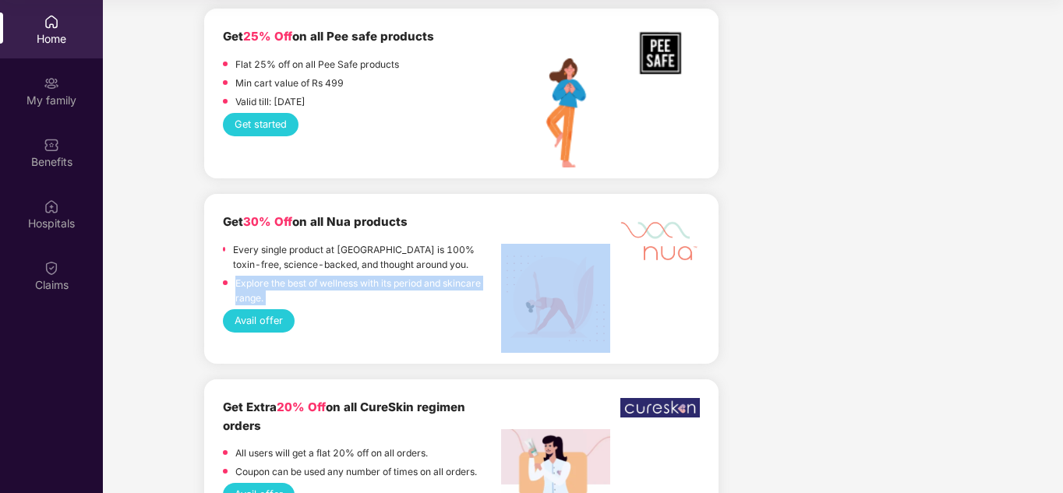
click at [342, 276] on p "Explore the best of wellness with its period and skincare range." at bounding box center [368, 291] width 266 height 30
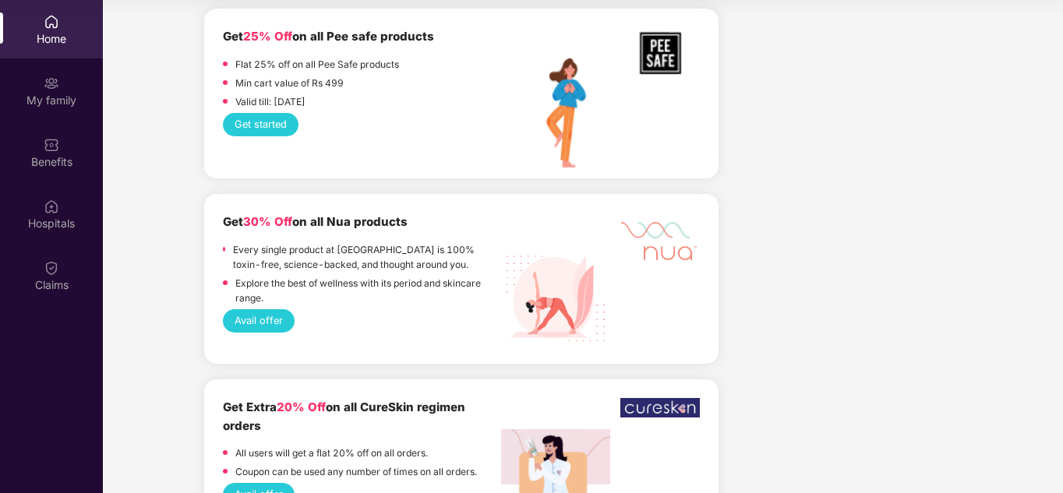
click at [346, 310] on div "Avail offer" at bounding box center [461, 320] width 477 height 23
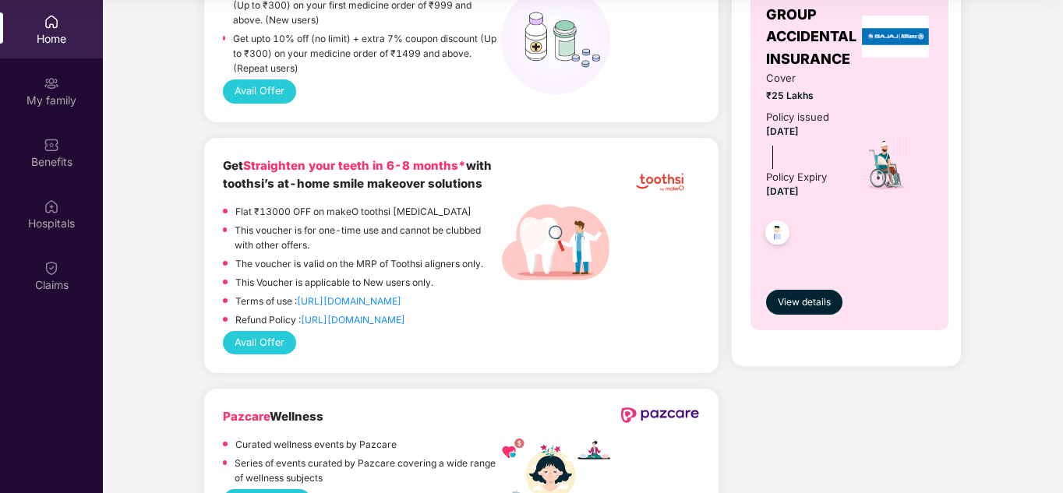
scroll to position [608, 0]
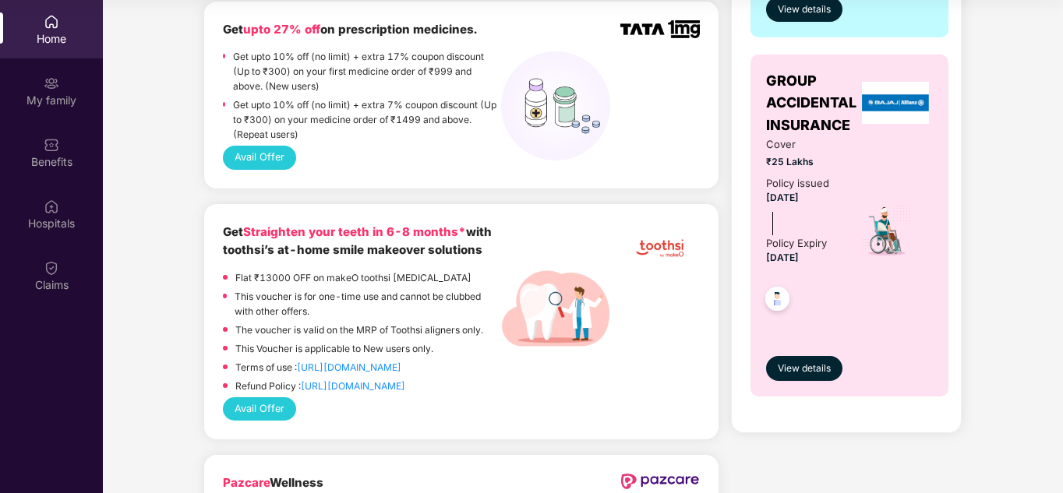
drag, startPoint x: 454, startPoint y: 379, endPoint x: 224, endPoint y: 264, distance: 257.5
click at [224, 270] on div "Flat ₹13000 OFF on makeO toothsi clear aligners This voucher is for one-time us…" at bounding box center [362, 333] width 278 height 127
click at [347, 323] on p "The voucher is valid on the MRP of Toothsi aligners only." at bounding box center [359, 330] width 248 height 15
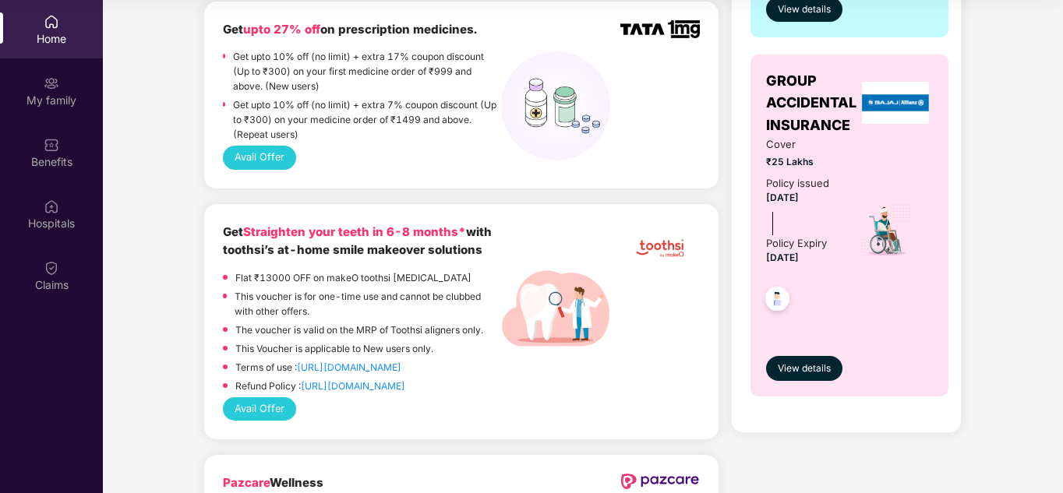
click at [327, 341] on p "This Voucher is applicable to New users only." at bounding box center [334, 348] width 198 height 15
click at [328, 326] on div "The voucher is valid on the MRP of Toothsi aligners only." at bounding box center [359, 332] width 248 height 19
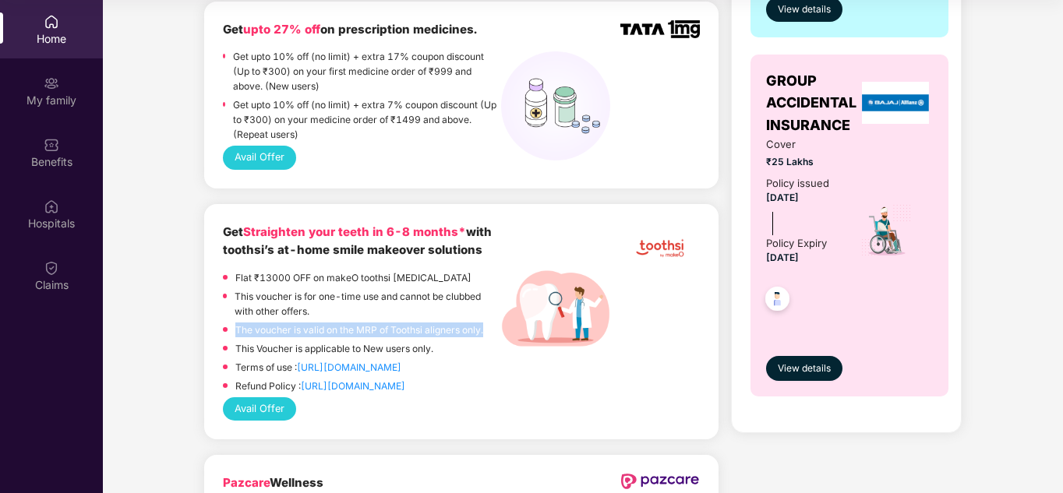
click at [328, 326] on div "The voucher is valid on the MRP of Toothsi aligners only." at bounding box center [359, 332] width 248 height 19
click at [348, 289] on p "This voucher is for one-time use and cannot be clubbed with other offers." at bounding box center [368, 304] width 266 height 30
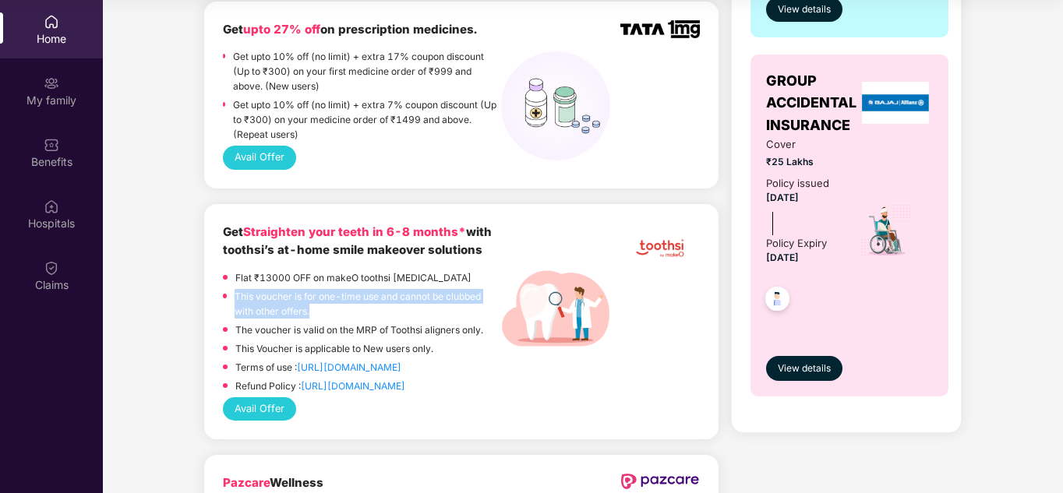
click at [348, 289] on p "This voucher is for one-time use and cannot be clubbed with other offers." at bounding box center [368, 304] width 266 height 30
click at [348, 270] on p "Flat ₹13000 OFF on makeO toothsi [MEDICAL_DATA]" at bounding box center [353, 277] width 236 height 15
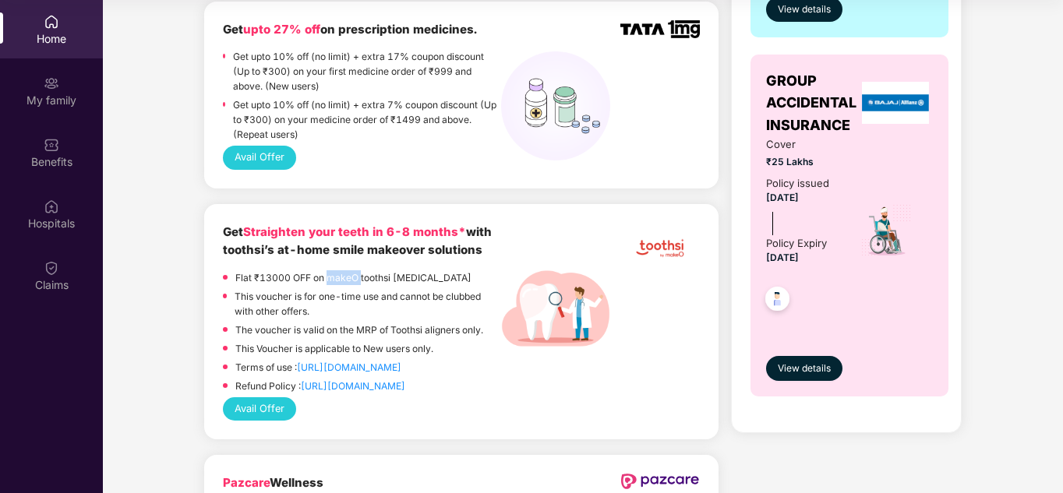
click at [348, 270] on p "Flat ₹13000 OFF on makeO toothsi [MEDICAL_DATA]" at bounding box center [353, 277] width 236 height 15
click at [398, 305] on p "This voucher is for one-time use and cannot be clubbed with other offers." at bounding box center [368, 304] width 266 height 30
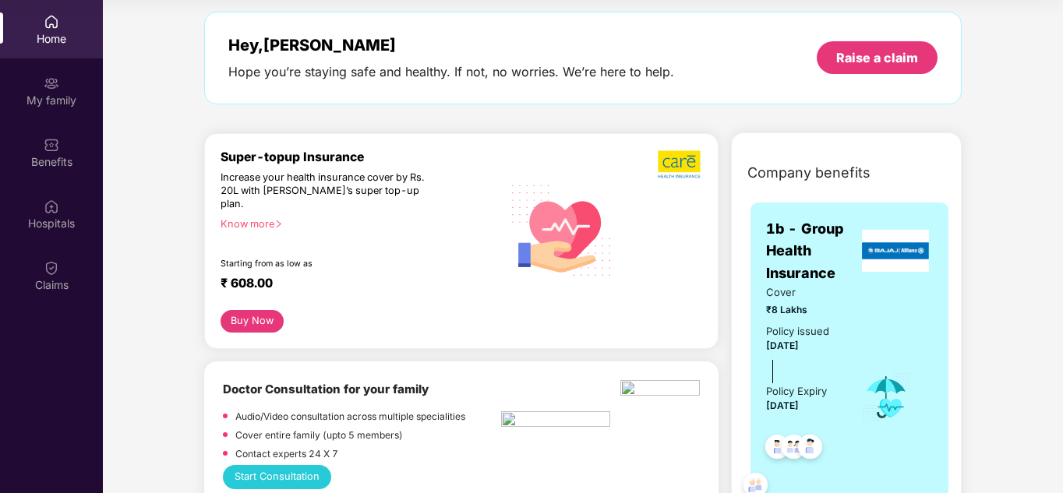
scroll to position [0, 0]
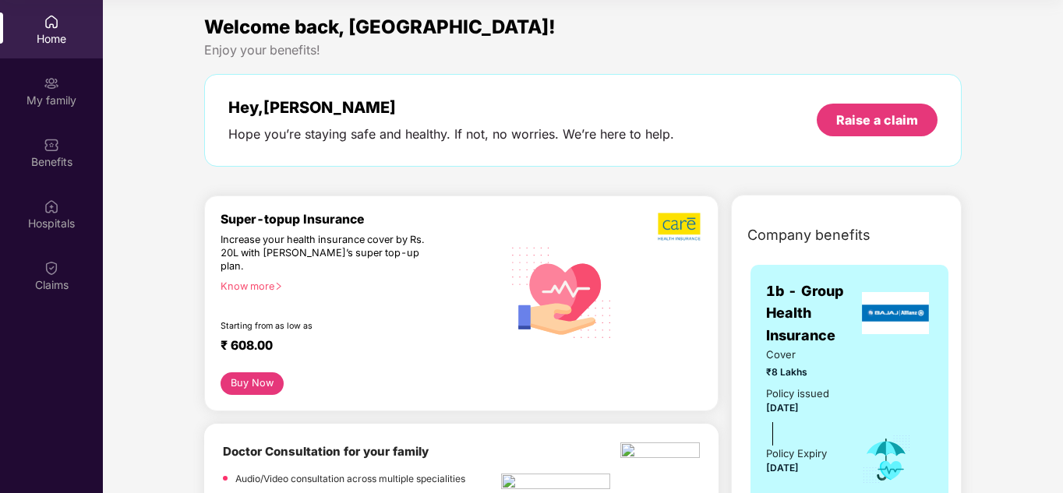
click at [448, 139] on div "Hope you’re staying safe and healthy. If not, no worries. We’re here to help." at bounding box center [451, 134] width 446 height 16
click at [440, 143] on div "Hey, [PERSON_NAME] you’re staying safe and healthy. If not, no worries. We’re h…" at bounding box center [582, 120] width 757 height 93
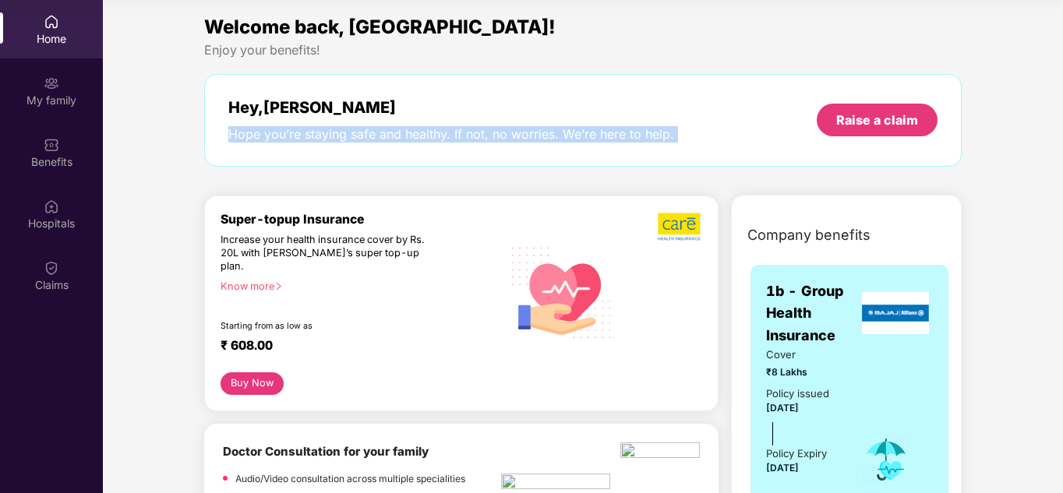
click at [440, 143] on div "Hey, [PERSON_NAME] you’re staying safe and healthy. If not, no worries. We’re h…" at bounding box center [582, 120] width 757 height 93
click at [432, 132] on div "Hope you’re staying safe and healthy. If not, no worries. We’re here to help." at bounding box center [451, 134] width 446 height 16
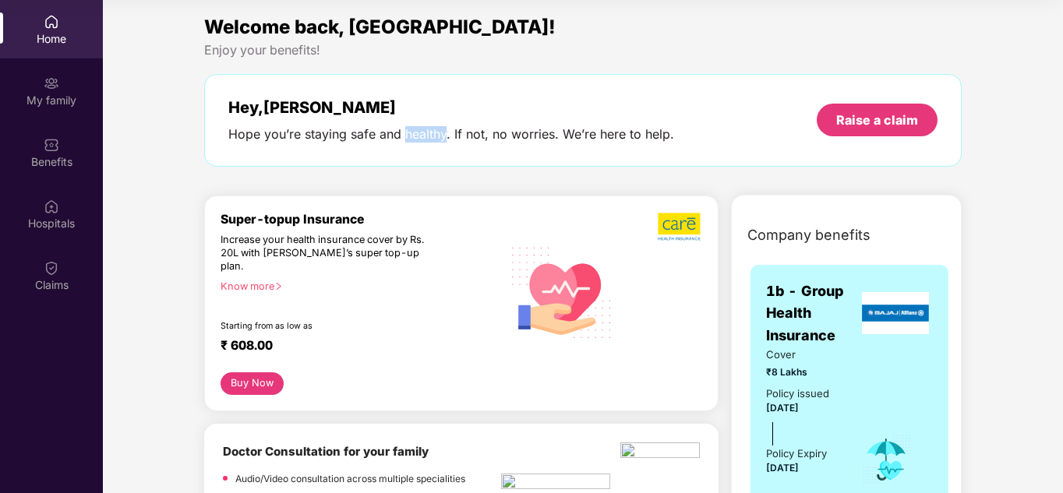
click at [432, 132] on div "Hope you’re staying safe and healthy. If not, no worries. We’re here to help." at bounding box center [451, 134] width 446 height 16
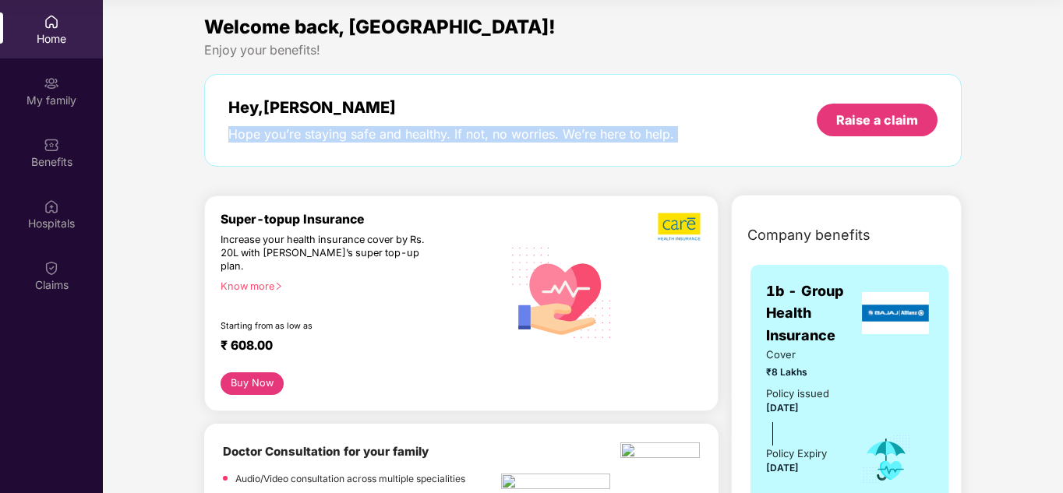
click at [432, 132] on div "Hope you’re staying safe and healthy. If not, no worries. We’re here to help." at bounding box center [451, 134] width 446 height 16
click at [453, 130] on div "Hope you’re staying safe and healthy. If not, no worries. We’re here to help." at bounding box center [451, 134] width 446 height 16
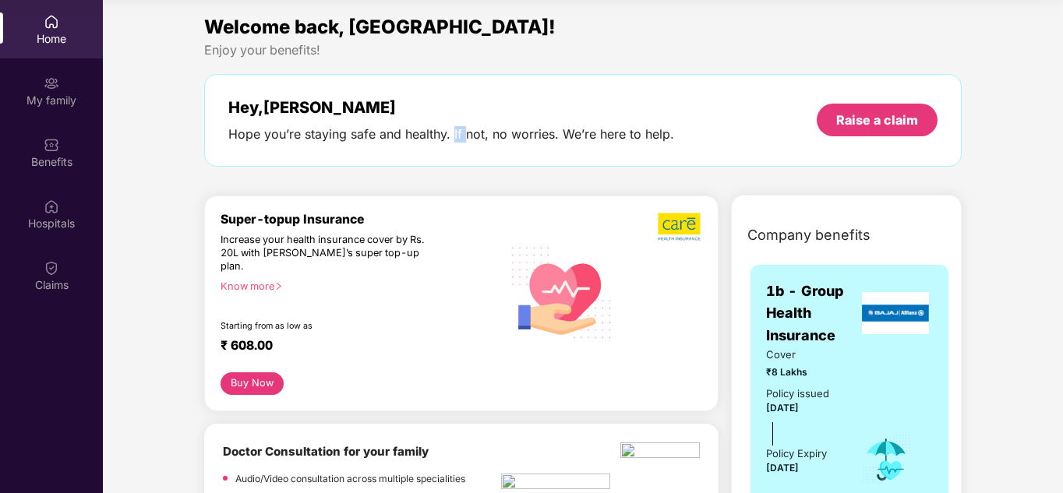
click at [453, 130] on div "Hope you’re staying safe and healthy. If not, no worries. We’re here to help." at bounding box center [451, 134] width 446 height 16
click at [440, 135] on div "Hope you’re staying safe and healthy. If not, no worries. We’re here to help." at bounding box center [451, 134] width 446 height 16
click at [447, 135] on div "Hope you’re staying safe and healthy. If not, no worries. We’re here to help." at bounding box center [451, 134] width 446 height 16
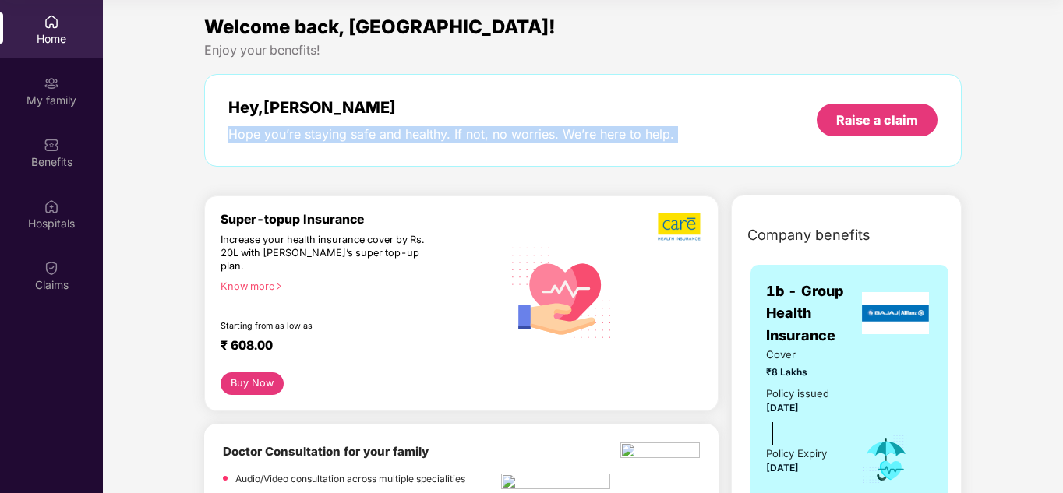
click at [446, 135] on div "Hope you’re staying safe and healthy. If not, no worries. We’re here to help." at bounding box center [451, 134] width 446 height 16
click at [437, 137] on div "Hope you’re staying safe and healthy. If not, no worries. We’re here to help." at bounding box center [451, 134] width 446 height 16
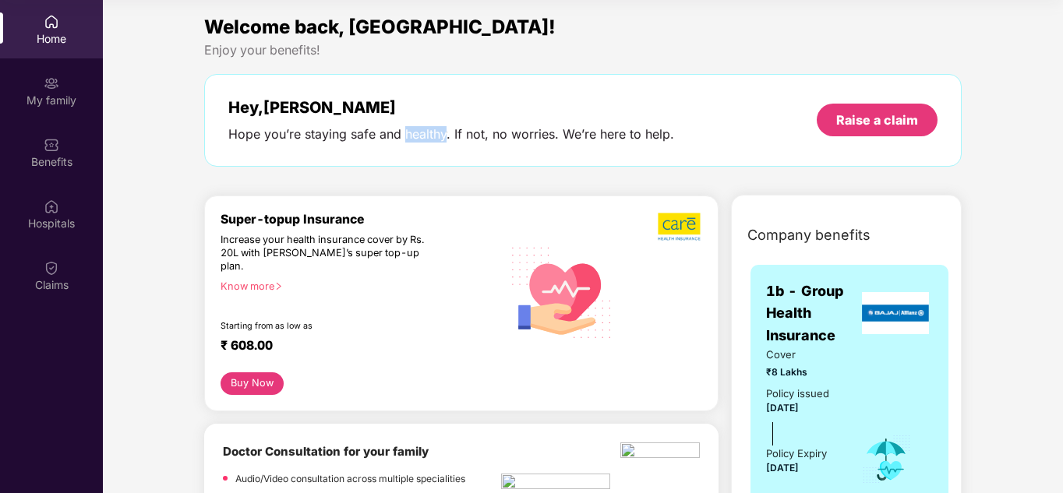
click at [437, 137] on div "Hope you’re staying safe and healthy. If not, no worries. We’re here to help." at bounding box center [451, 134] width 446 height 16
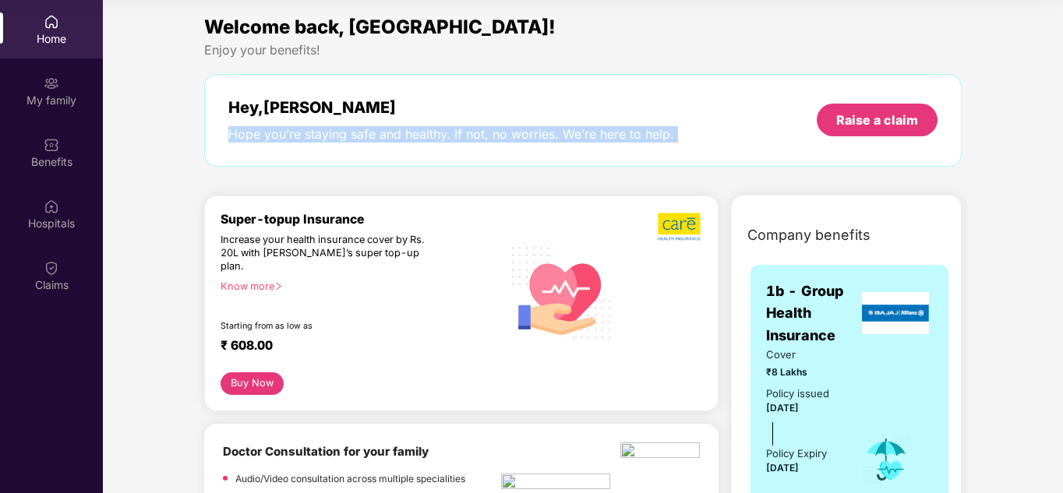
click at [437, 137] on div "Hope you’re staying safe and healthy. If not, no worries. We’re here to help." at bounding box center [451, 134] width 446 height 16
click at [443, 138] on div "Hope you’re staying safe and healthy. If not, no worries. We’re here to help." at bounding box center [451, 134] width 446 height 16
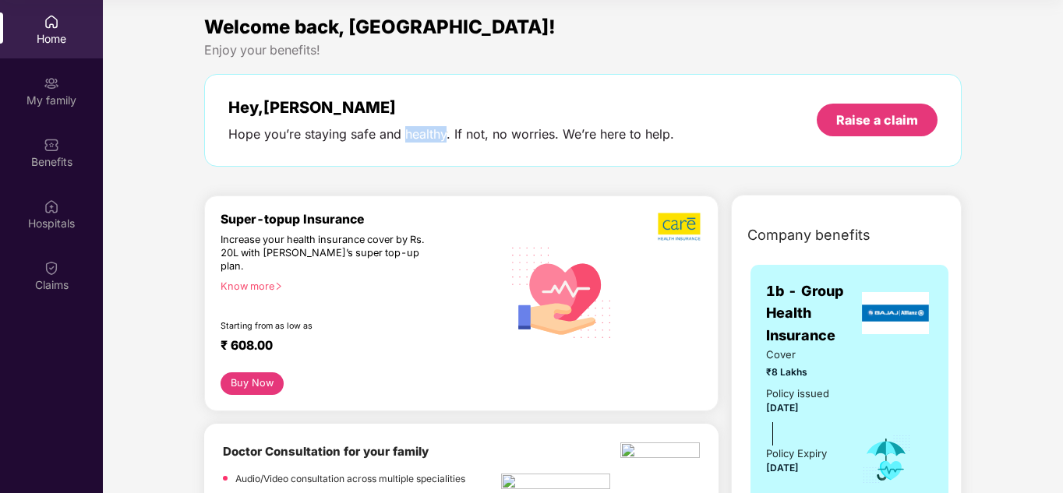
click at [443, 138] on div "Hope you’re staying safe and healthy. If not, no worries. We’re here to help." at bounding box center [451, 134] width 446 height 16
click at [446, 136] on div "Hope you’re staying safe and healthy. If not, no worries. We’re here to help." at bounding box center [451, 134] width 446 height 16
click at [439, 136] on div "Hope you’re staying safe and healthy. If not, no worries. We’re here to help." at bounding box center [451, 134] width 446 height 16
click at [418, 130] on div "Hope you’re staying safe and healthy. If not, no worries. We’re here to help." at bounding box center [451, 134] width 446 height 16
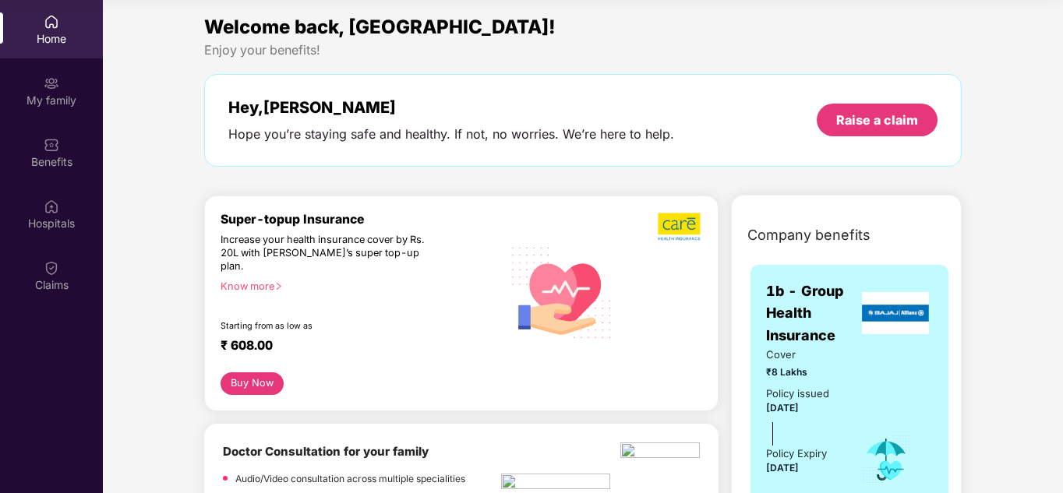
click at [418, 130] on div "Hope you’re staying safe and healthy. If not, no worries. We’re here to help." at bounding box center [451, 134] width 446 height 16
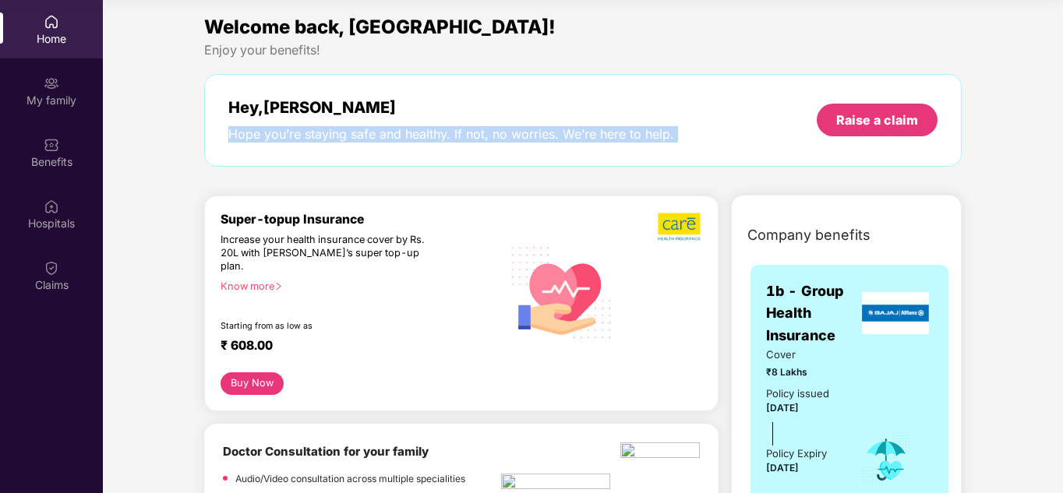
click at [418, 130] on div "Hope you’re staying safe and healthy. If not, no worries. We’re here to help." at bounding box center [451, 134] width 446 height 16
click at [432, 132] on div "Hope you’re staying safe and healthy. If not, no worries. We’re here to help." at bounding box center [451, 134] width 446 height 16
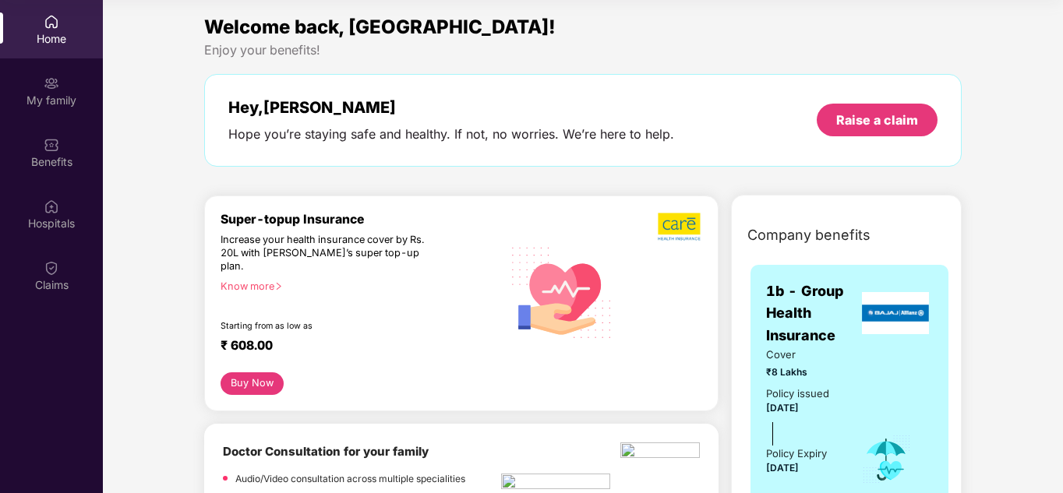
click at [432, 132] on div "Hope you’re staying safe and healthy. If not, no worries. We’re here to help." at bounding box center [451, 134] width 446 height 16
click at [457, 136] on div "Hope you’re staying safe and healthy. If not, no worries. We’re here to help." at bounding box center [451, 134] width 446 height 16
click at [430, 132] on div "Hope you’re staying safe and healthy. If not, no worries. We’re here to help." at bounding box center [451, 134] width 446 height 16
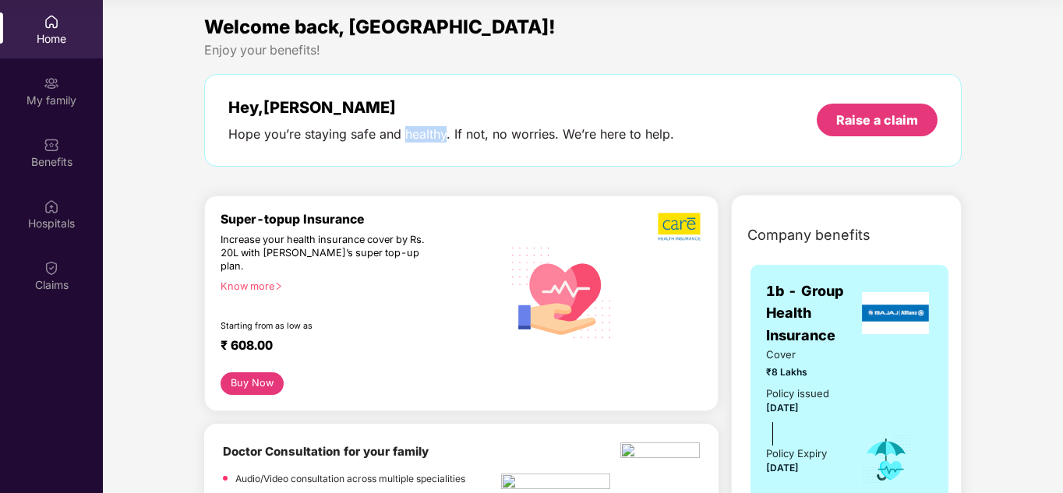
click at [445, 137] on div "Hope you’re staying safe and healthy. If not, no worries. We’re here to help." at bounding box center [451, 134] width 446 height 16
click at [428, 132] on div "Hope you’re staying safe and healthy. If not, no worries. We’re here to help." at bounding box center [451, 134] width 446 height 16
click at [450, 134] on div "Hope you’re staying safe and healthy. If not, no worries. We’re here to help." at bounding box center [451, 134] width 446 height 16
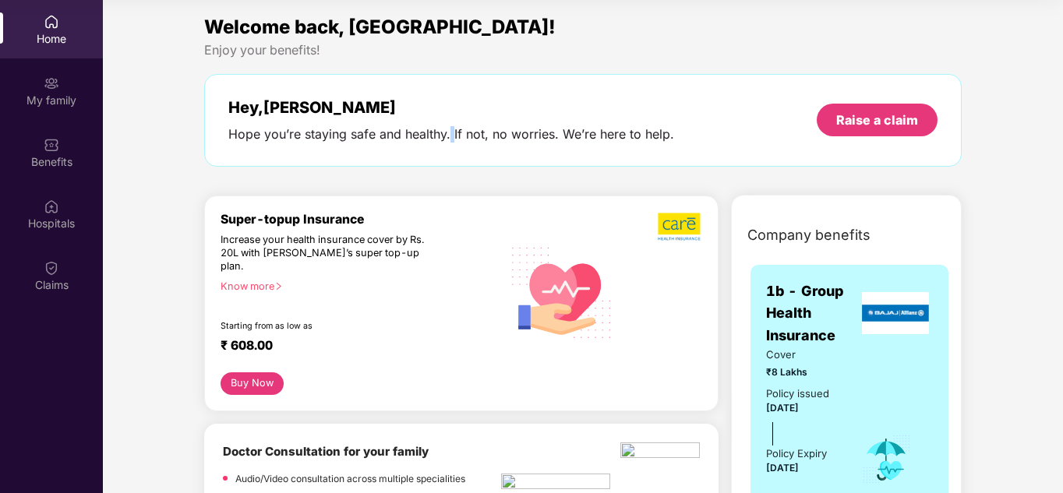
click at [450, 134] on div "Hope you’re staying safe and healthy. If not, no worries. We’re here to help." at bounding box center [451, 134] width 446 height 16
click at [437, 136] on div "Hope you’re staying safe and healthy. If not, no worries. We’re here to help." at bounding box center [451, 134] width 446 height 16
click at [446, 136] on div "Hope you’re staying safe and healthy. If not, no worries. We’re here to help." at bounding box center [451, 134] width 446 height 16
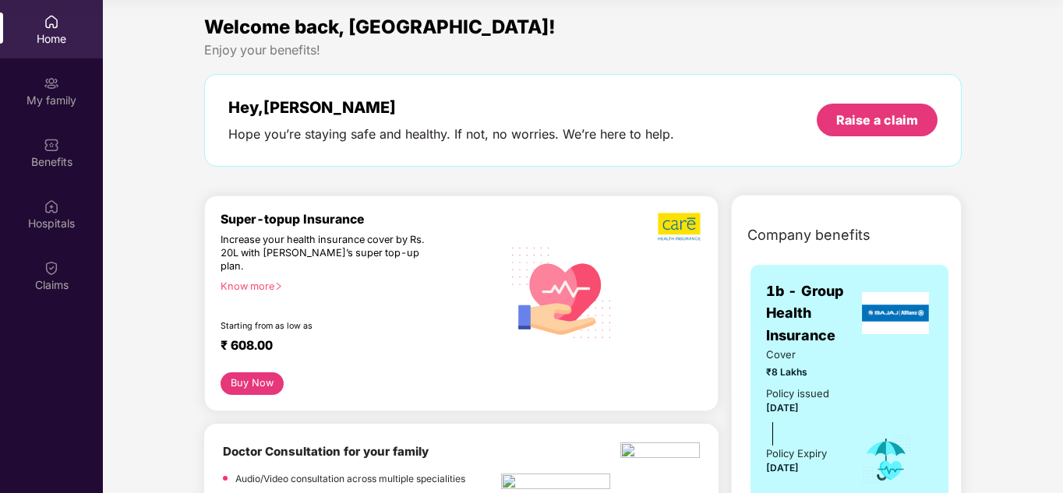
click at [422, 127] on div "Hope you’re staying safe and healthy. If not, no worries. We’re here to help." at bounding box center [451, 134] width 446 height 16
